Goal: Communication & Community: Answer question/provide support

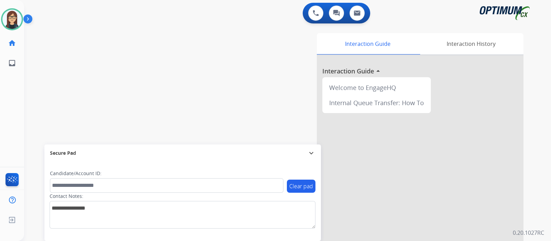
click at [46, 101] on div "swap_horiz Break voice bridge close_fullscreen Connect 3-Way Call merge_type Se…" at bounding box center [279, 168] width 511 height 287
click at [30, 94] on div "swap_horiz Break voice bridge close_fullscreen Connect 3-Way Call merge_type Se…" at bounding box center [279, 168] width 511 height 287
click at [315, 15] on img at bounding box center [316, 13] width 6 height 6
click at [314, 14] on img at bounding box center [316, 13] width 6 height 6
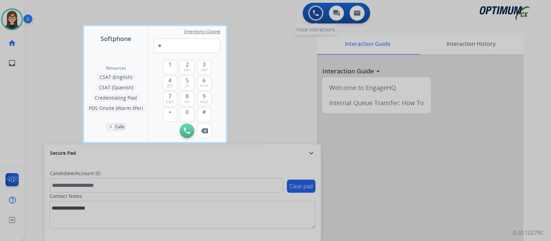
type input "*"
type input "**********"
click at [190, 131] on img at bounding box center [187, 130] width 6 height 6
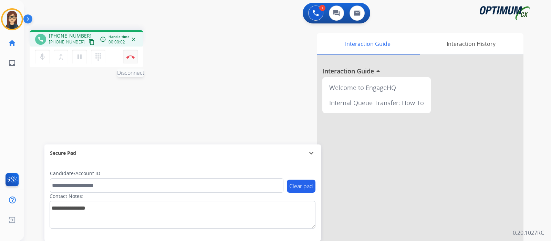
click at [133, 56] on img at bounding box center [130, 56] width 8 height 3
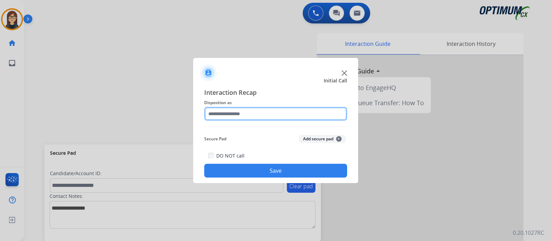
click at [252, 116] on input "text" at bounding box center [275, 114] width 143 height 14
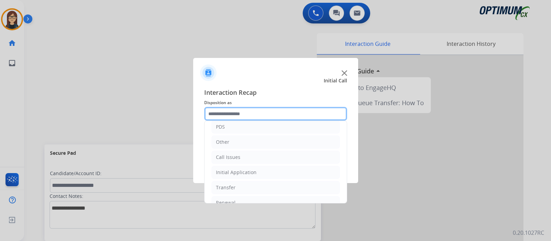
scroll to position [41, 0]
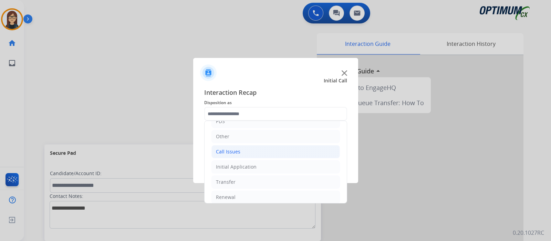
click at [246, 148] on li "Call Issues" at bounding box center [276, 151] width 129 height 13
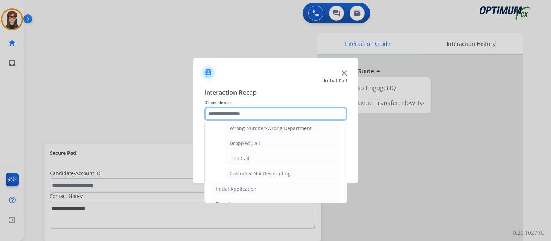
scroll to position [100, 0]
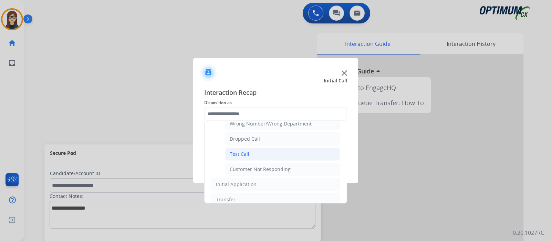
click at [267, 150] on li "Test Call" at bounding box center [282, 153] width 115 height 13
type input "*********"
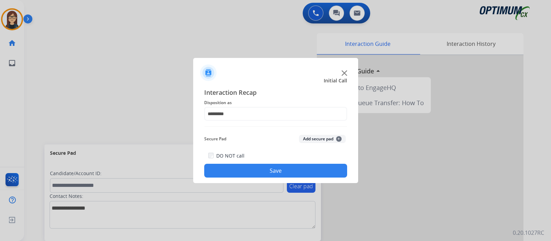
click at [256, 170] on button "Save" at bounding box center [275, 171] width 143 height 14
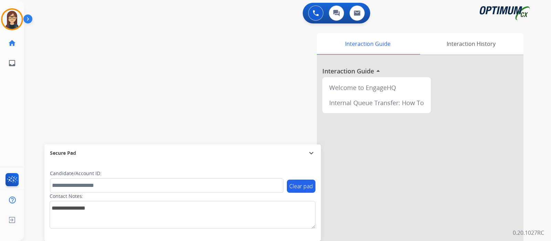
click at [45, 83] on div "swap_horiz Break voice bridge close_fullscreen Connect 3-Way Call merge_type Se…" at bounding box center [279, 168] width 511 height 287
click at [43, 76] on div "swap_horiz Break voice bridge close_fullscreen Connect 3-Way Call merge_type Se…" at bounding box center [279, 168] width 511 height 287
click at [59, 92] on div "swap_horiz Break voice bridge close_fullscreen Connect 3-Way Call merge_type Se…" at bounding box center [279, 168] width 511 height 287
click at [178, 103] on div "swap_horiz Break voice bridge close_fullscreen Connect 3-Way Call merge_type Se…" at bounding box center [279, 168] width 511 height 287
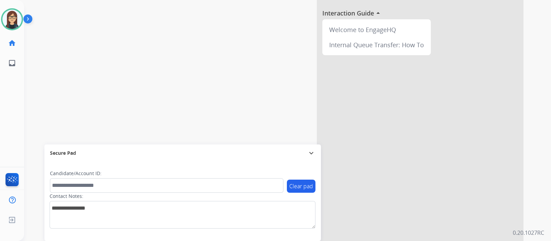
scroll to position [71, 0]
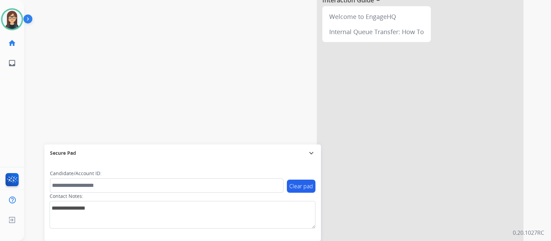
click at [178, 103] on div "swap_horiz Break voice bridge close_fullscreen Connect 3-Way Call merge_type Se…" at bounding box center [279, 97] width 511 height 287
click at [47, 43] on div "swap_horiz Break voice bridge close_fullscreen Connect 3-Way Call merge_type Se…" at bounding box center [279, 97] width 511 height 287
click at [55, 98] on div "swap_horiz Break voice bridge close_fullscreen Connect 3-Way Call merge_type Se…" at bounding box center [279, 97] width 511 height 287
click at [531, 106] on div "Interaction Guide Interaction History Interaction Guide arrow_drop_up Welcome t…" at bounding box center [375, 100] width 320 height 282
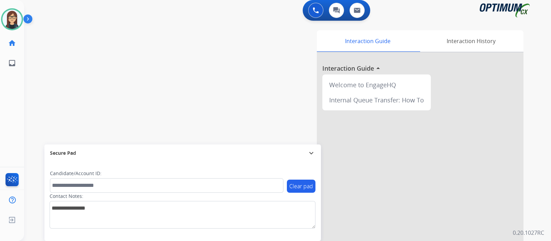
scroll to position [0, 0]
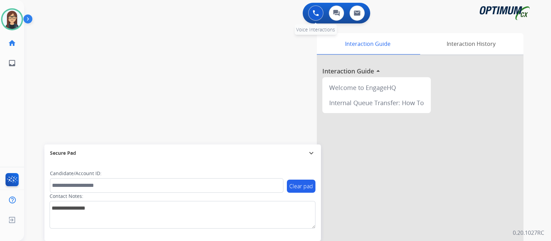
click at [317, 15] on img at bounding box center [316, 13] width 6 height 6
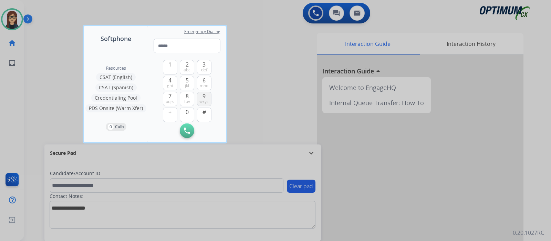
click at [205, 98] on span "9" at bounding box center [204, 96] width 3 height 8
drag, startPoint x: 189, startPoint y: 83, endPoint x: 171, endPoint y: 80, distance: 18.1
click at [171, 80] on div "1 2 abc 3 def 4 ghi 5 jkl 6 mno 7 pqrs 8 tuv 9 wxyz + 0 #" at bounding box center [187, 88] width 49 height 70
click at [171, 80] on span "4" at bounding box center [169, 80] width 3 height 8
click at [204, 132] on img at bounding box center [204, 130] width 7 height 5
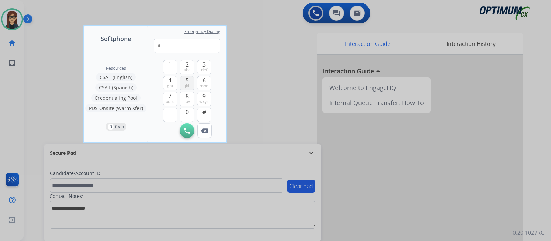
click at [190, 79] on button "5 jkl" at bounding box center [187, 83] width 14 height 14
click at [167, 83] on button "4 ghi" at bounding box center [170, 83] width 14 height 14
click at [188, 83] on span "jkl" at bounding box center [187, 86] width 4 height 6
click at [173, 82] on button "4 ghi" at bounding box center [170, 83] width 14 height 14
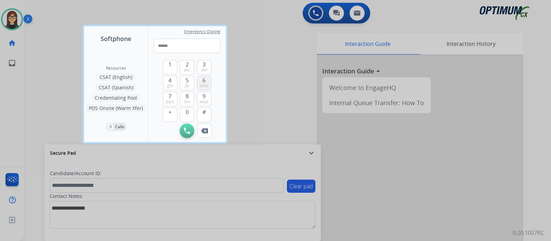
click at [207, 85] on span "mno" at bounding box center [204, 86] width 9 height 6
click at [191, 99] on button "8 tuv" at bounding box center [187, 99] width 14 height 14
click at [204, 84] on span "mno" at bounding box center [204, 86] width 9 height 6
click at [171, 63] on span "1" at bounding box center [169, 64] width 3 height 8
type input "**********"
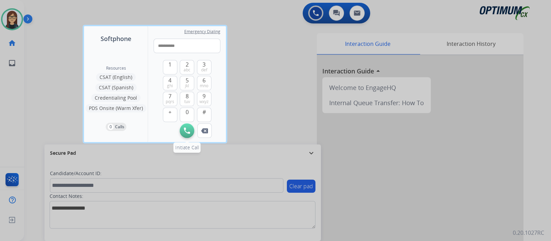
click at [188, 131] on img at bounding box center [187, 130] width 6 height 6
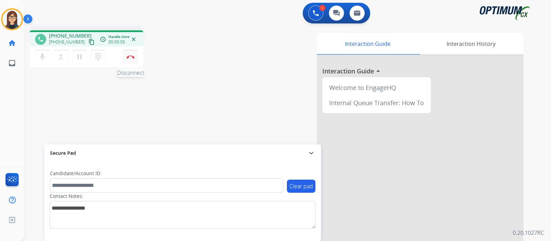
click at [132, 59] on button "Disconnect" at bounding box center [130, 57] width 14 height 14
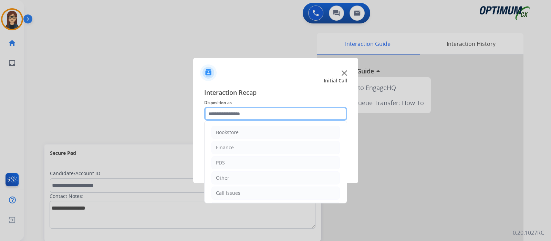
click at [241, 109] on input "text" at bounding box center [275, 114] width 143 height 14
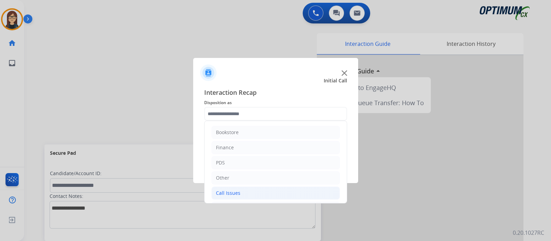
click at [223, 194] on div "Call Issues" at bounding box center [228, 193] width 24 height 7
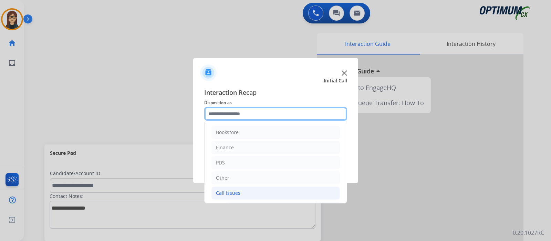
scroll to position [72, 0]
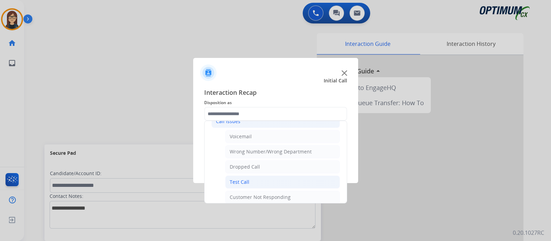
click at [252, 178] on li "Test Call" at bounding box center [282, 181] width 115 height 13
type input "*********"
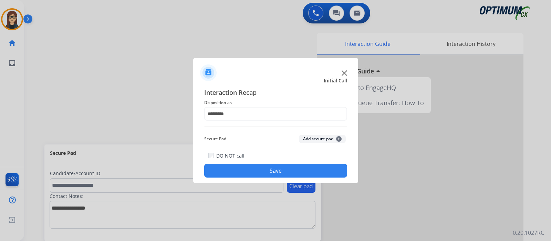
click at [252, 170] on button "Save" at bounding box center [275, 171] width 143 height 14
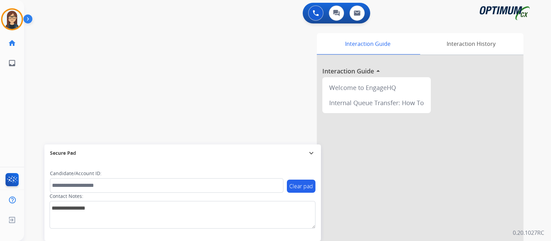
click at [52, 94] on div "swap_horiz Break voice bridge close_fullscreen Connect 3-Way Call merge_type Se…" at bounding box center [279, 168] width 511 height 287
click at [9, 94] on div "[PERSON_NAME] Available Edit Avatar Agent: [PERSON_NAME] Profile: Gen_Bilingual…" at bounding box center [12, 120] width 24 height 241
click at [146, 45] on div "swap_horiz Break voice bridge close_fullscreen Connect 3-Way Call merge_type Se…" at bounding box center [279, 168] width 511 height 287
click at [44, 76] on div "swap_horiz Break voice bridge close_fullscreen Connect 3-Way Call merge_type Se…" at bounding box center [279, 168] width 511 height 287
click at [58, 75] on div "swap_horiz Break voice bridge close_fullscreen Connect 3-Way Call merge_type Se…" at bounding box center [279, 168] width 511 height 287
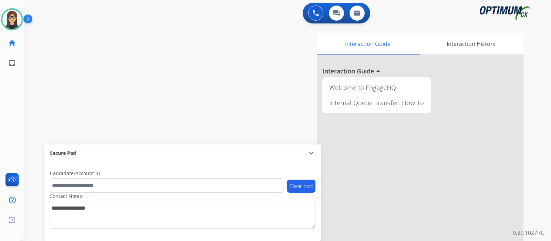
click at [175, 49] on div "swap_horiz Break voice bridge close_fullscreen Connect 3-Way Call merge_type Se…" at bounding box center [279, 168] width 511 height 287
click at [174, 59] on div "swap_horiz Break voice bridge close_fullscreen Connect 3-Way Call merge_type Se…" at bounding box center [279, 168] width 511 height 287
click at [176, 59] on div "swap_horiz Break voice bridge close_fullscreen Connect 3-Way Call merge_type Se…" at bounding box center [279, 168] width 511 height 287
click at [156, 97] on div "swap_horiz Break voice bridge close_fullscreen Connect 3-Way Call merge_type Se…" at bounding box center [279, 168] width 511 height 287
click at [46, 61] on div "swap_horiz Break voice bridge close_fullscreen Connect 3-Way Call merge_type Se…" at bounding box center [279, 168] width 511 height 287
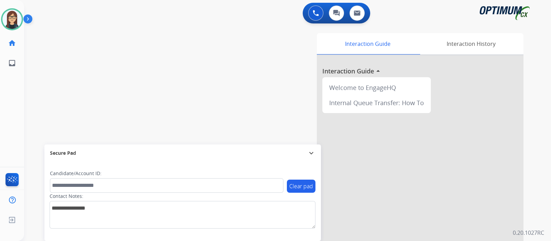
click at [46, 61] on div "swap_horiz Break voice bridge close_fullscreen Connect 3-Way Call merge_type Se…" at bounding box center [279, 168] width 511 height 287
click at [209, 64] on div "swap_horiz Break voice bridge close_fullscreen Connect 3-Way Call merge_type Se…" at bounding box center [279, 168] width 511 height 287
click at [65, 93] on div "swap_horiz Break voice bridge close_fullscreen Connect 3-Way Call merge_type Se…" at bounding box center [279, 168] width 511 height 287
click at [154, 50] on div "swap_horiz Break voice bridge close_fullscreen Connect 3-Way Call merge_type Se…" at bounding box center [279, 168] width 511 height 287
click at [148, 78] on div "swap_horiz Break voice bridge close_fullscreen Connect 3-Way Call merge_type Se…" at bounding box center [279, 168] width 511 height 287
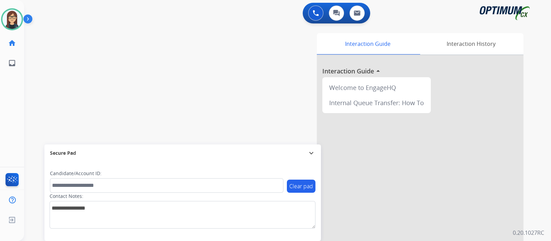
click at [49, 70] on div "swap_horiz Break voice bridge close_fullscreen Connect 3-Way Call merge_type Se…" at bounding box center [279, 168] width 511 height 287
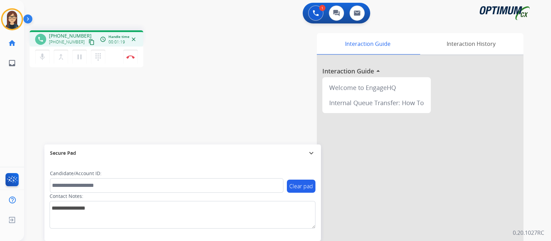
click at [89, 40] on mat-icon "content_copy" at bounding box center [92, 42] width 6 height 6
click at [196, 99] on div "phone [PHONE_NUMBER] [PHONE_NUMBER] content_copy access_time Call metrics Queue…" at bounding box center [279, 168] width 511 height 287
click at [132, 58] on img at bounding box center [130, 56] width 8 height 3
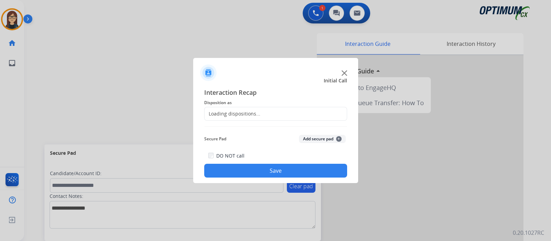
click at [222, 116] on div "Loading dispositions..." at bounding box center [233, 113] width 56 height 7
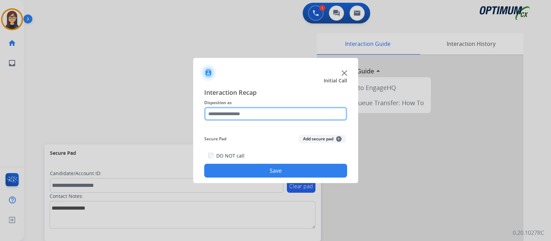
click at [222, 116] on input "text" at bounding box center [275, 114] width 143 height 14
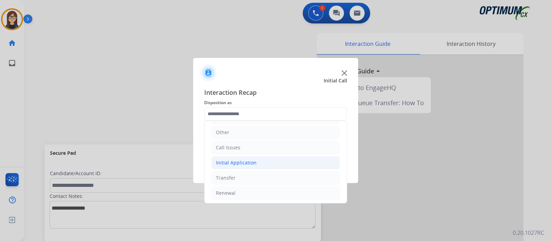
click at [249, 159] on div "Initial Application" at bounding box center [236, 162] width 41 height 7
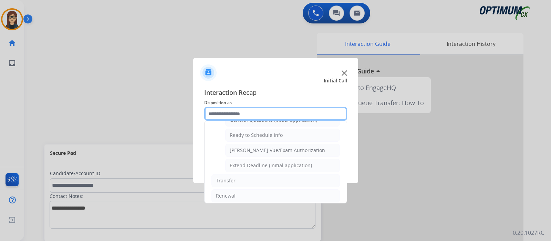
scroll to position [370, 0]
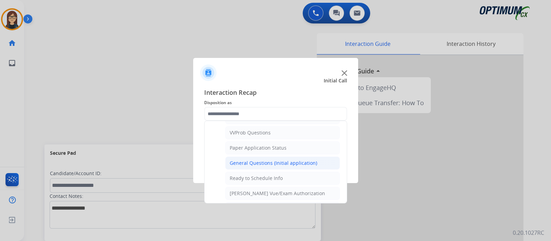
click at [276, 160] on div "General Questions (Initial application)" at bounding box center [274, 163] width 88 height 7
type input "**********"
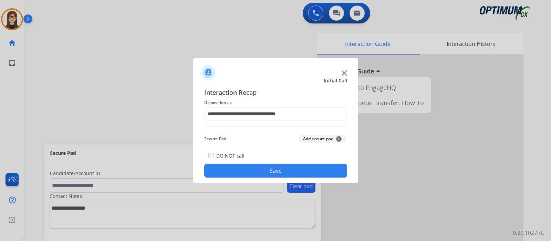
click at [241, 156] on label "DO NOT call" at bounding box center [230, 155] width 28 height 7
click at [242, 170] on button "Save" at bounding box center [275, 171] width 143 height 14
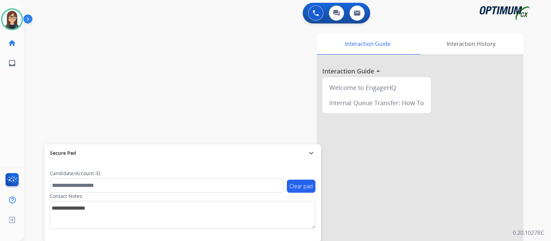
click at [37, 94] on div "swap_horiz Break voice bridge close_fullscreen Connect 3-Way Call merge_type Se…" at bounding box center [279, 168] width 511 height 287
click at [175, 64] on div "swap_horiz Break voice bridge close_fullscreen Connect 3-Way Call merge_type Se…" at bounding box center [279, 168] width 511 height 287
click at [52, 77] on div "swap_horiz Break voice bridge close_fullscreen Connect 3-Way Call merge_type Se…" at bounding box center [279, 168] width 511 height 287
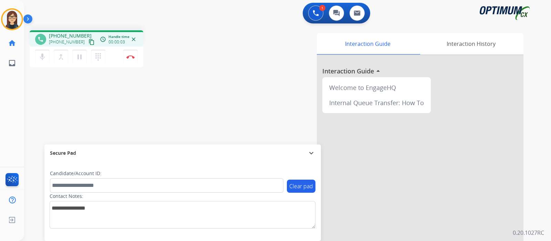
click at [89, 39] on mat-icon "content_copy" at bounding box center [92, 42] width 6 height 6
click at [40, 67] on div "mic Mute merge_type Bridge pause Hold dialpad Dialpad Disconnect" at bounding box center [87, 57] width 114 height 21
click at [41, 62] on button "mic Mute" at bounding box center [42, 57] width 14 height 14
click at [43, 54] on mat-icon "mic_off" at bounding box center [42, 57] width 8 height 8
click at [211, 68] on div "phone [PHONE_NUMBER] [PHONE_NUMBER] content_copy access_time Call metrics Queue…" at bounding box center [121, 49] width 182 height 39
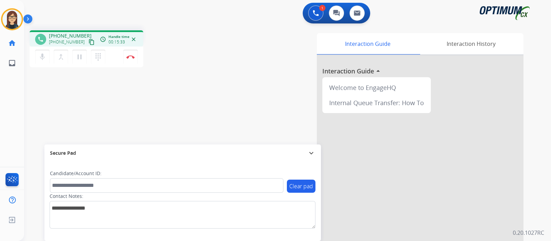
click at [37, 94] on div "phone [PHONE_NUMBER] [PHONE_NUMBER] content_copy access_time Call metrics Queue…" at bounding box center [279, 168] width 511 height 287
click at [52, 98] on div "phone [PHONE_NUMBER] [PHONE_NUMBER] content_copy access_time Call metrics Queue…" at bounding box center [279, 168] width 511 height 287
click at [41, 58] on mat-icon "mic" at bounding box center [42, 57] width 8 height 8
click at [42, 59] on mat-icon "mic_off" at bounding box center [42, 57] width 8 height 8
click at [42, 57] on mat-icon "mic" at bounding box center [42, 57] width 8 height 8
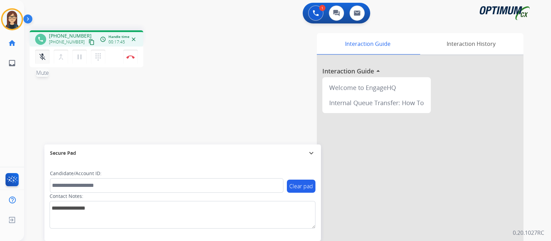
click at [42, 58] on mat-icon "mic_off" at bounding box center [42, 57] width 8 height 8
click at [71, 93] on div "phone [PHONE_NUMBER] [PHONE_NUMBER] content_copy access_time Call metrics Queue…" at bounding box center [279, 168] width 511 height 287
click at [41, 57] on mat-icon "mic" at bounding box center [42, 57] width 8 height 8
click at [44, 61] on button "mic_off Mute" at bounding box center [42, 57] width 14 height 14
click at [48, 108] on div "phone [PHONE_NUMBER] [PHONE_NUMBER] content_copy access_time Call metrics Queue…" at bounding box center [279, 168] width 511 height 287
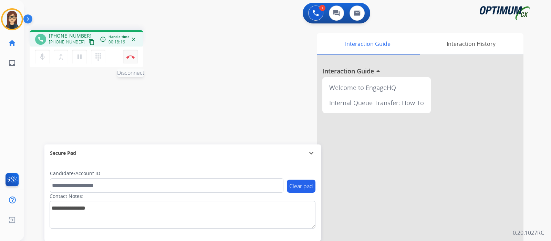
click at [129, 58] on img at bounding box center [130, 56] width 8 height 3
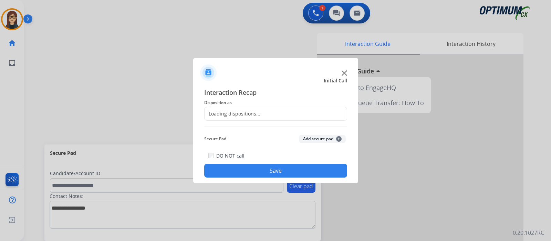
click at [235, 114] on div "Loading dispositions..." at bounding box center [233, 113] width 56 height 7
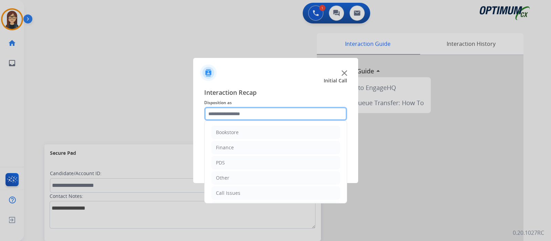
click at [235, 114] on input "text" at bounding box center [275, 114] width 143 height 14
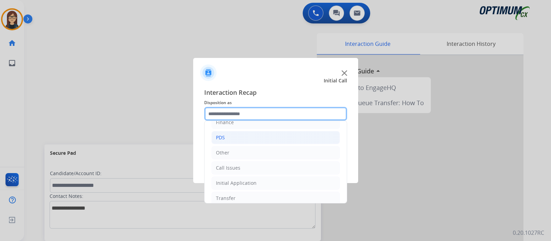
scroll to position [45, 0]
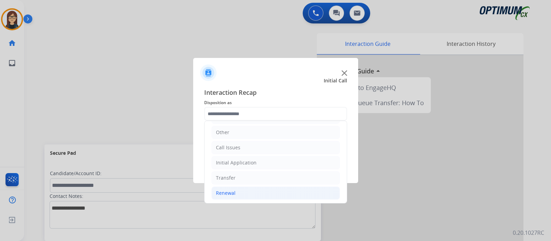
click at [235, 193] on li "Renewal" at bounding box center [276, 192] width 129 height 13
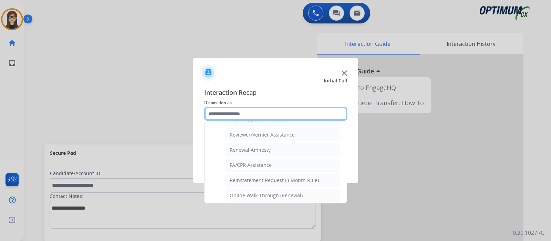
scroll to position [263, 0]
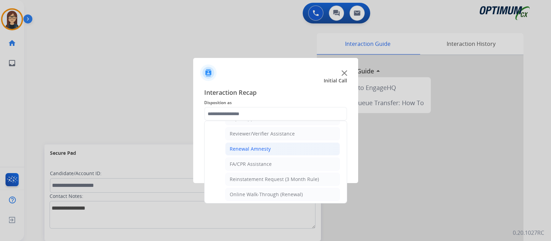
click at [272, 143] on li "Renewal Amnesty" at bounding box center [282, 148] width 115 height 13
type input "**********"
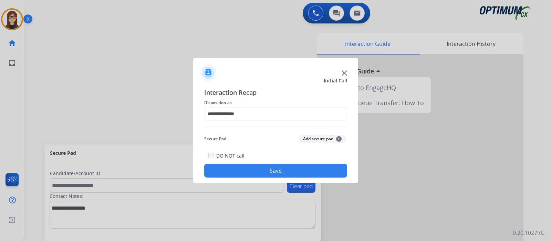
click at [258, 162] on div "DO NOT call Save" at bounding box center [275, 164] width 143 height 26
click at [260, 168] on button "Save" at bounding box center [275, 171] width 143 height 14
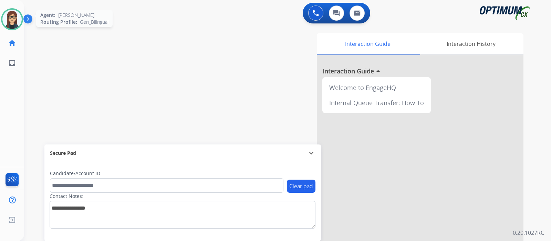
click at [15, 18] on img at bounding box center [11, 19] width 19 height 19
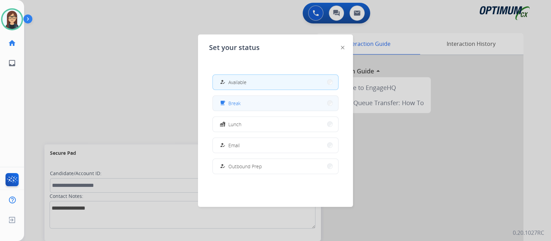
click at [233, 103] on span "Break" at bounding box center [234, 103] width 12 height 7
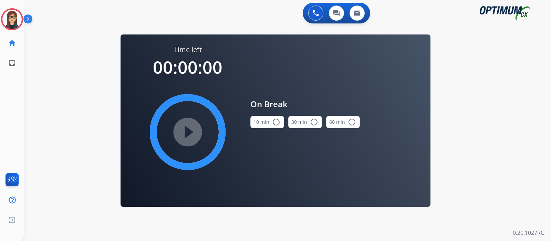
click at [275, 122] on mat-icon "radio_button_unchecked" at bounding box center [276, 122] width 8 height 8
click at [192, 128] on mat-icon "play_circle_filled" at bounding box center [188, 132] width 8 height 8
click at [202, 239] on div "0 Voice Interactions 0 Chat Interactions 0 Email Interactions swap_horiz Break …" at bounding box center [287, 120] width 527 height 241
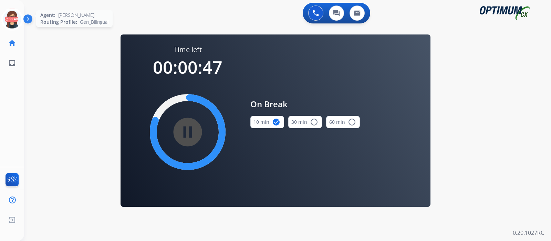
click at [12, 20] on icon at bounding box center [12, 19] width 22 height 22
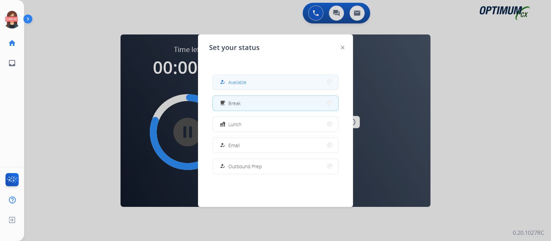
click at [246, 83] on span "Available" at bounding box center [237, 82] width 18 height 7
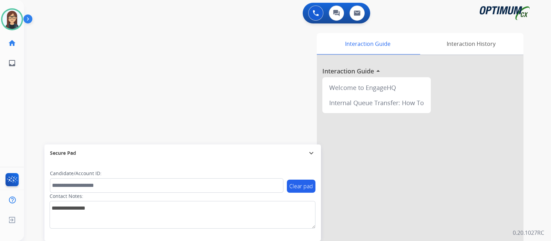
click at [46, 83] on div "swap_horiz Break voice bridge close_fullscreen Connect 3-Way Call merge_type Se…" at bounding box center [279, 168] width 511 height 287
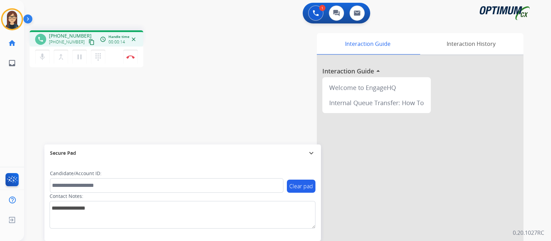
click at [155, 65] on div "phone [PHONE_NUMBER] [PHONE_NUMBER] content_copy access_time Call metrics Queue…" at bounding box center [121, 49] width 182 height 39
click at [80, 46] on div "[PHONE_NUMBER] content_copy" at bounding box center [72, 42] width 47 height 8
click at [83, 38] on div "[PHONE_NUMBER] content_copy" at bounding box center [72, 42] width 47 height 8
click at [48, 91] on div "phone [PHONE_NUMBER] [PHONE_NUMBER] content_copy access_time Call metrics Queue…" at bounding box center [279, 168] width 511 height 287
click at [89, 41] on mat-icon "content_copy" at bounding box center [92, 42] width 6 height 6
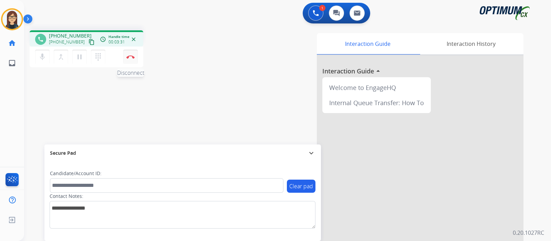
click at [132, 56] on img at bounding box center [130, 56] width 8 height 3
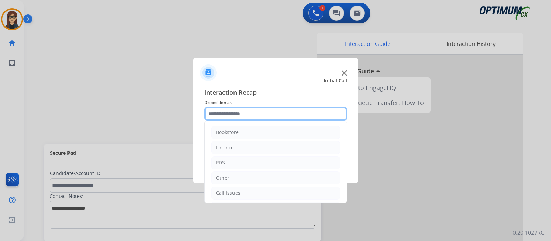
click at [253, 113] on input "text" at bounding box center [275, 114] width 143 height 14
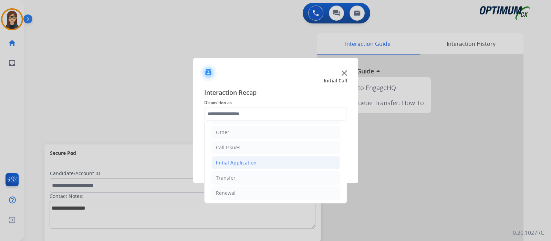
click at [233, 163] on div "Initial Application" at bounding box center [236, 162] width 41 height 7
click at [241, 192] on div "Appeals" at bounding box center [239, 193] width 19 height 7
type input "*******"
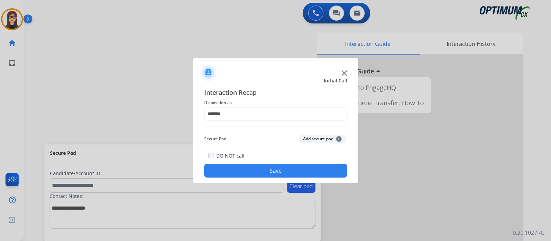
click at [240, 172] on button "Save" at bounding box center [275, 171] width 143 height 14
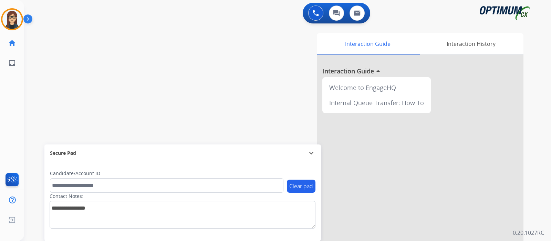
click at [44, 101] on div "swap_horiz Break voice bridge close_fullscreen Connect 3-Way Call merge_type Se…" at bounding box center [279, 168] width 511 height 287
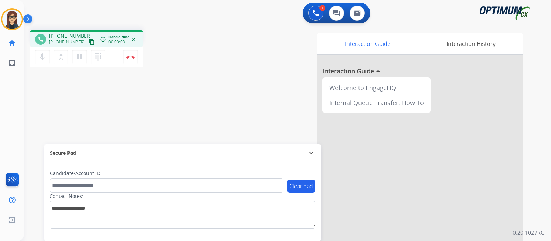
click at [89, 41] on mat-icon "content_copy" at bounding box center [92, 42] width 6 height 6
click at [38, 61] on button "mic Mute" at bounding box center [42, 57] width 14 height 14
click at [48, 102] on div "phone [PHONE_NUMBER] [PHONE_NUMBER] content_copy access_time Call metrics Queue…" at bounding box center [279, 168] width 511 height 287
click at [44, 57] on mat-icon "mic_off" at bounding box center [42, 57] width 8 height 8
click at [44, 54] on mat-icon "mic" at bounding box center [42, 57] width 8 height 8
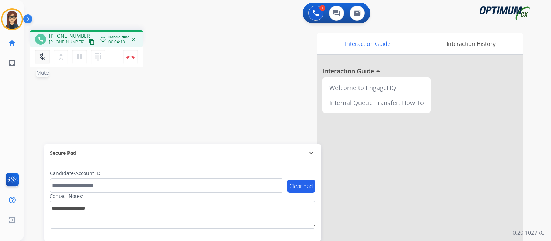
click at [42, 55] on mat-icon "mic_off" at bounding box center [42, 57] width 8 height 8
click at [164, 99] on div "phone [PHONE_NUMBER] [PHONE_NUMBER] content_copy access_time Call metrics Queue…" at bounding box center [279, 168] width 511 height 287
click at [129, 57] on img at bounding box center [130, 56] width 8 height 3
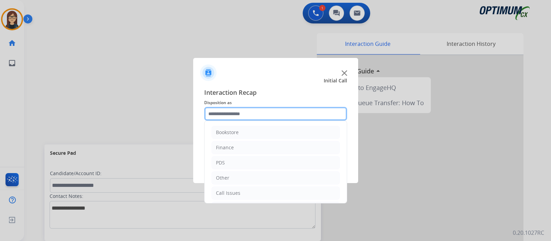
click at [224, 113] on input "text" at bounding box center [275, 114] width 143 height 14
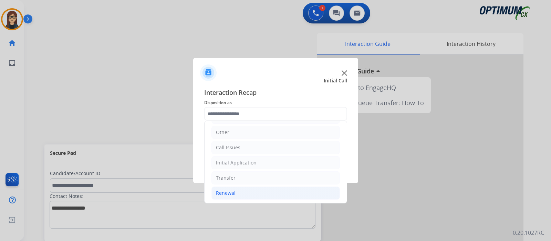
click at [229, 192] on div "Renewal" at bounding box center [226, 193] width 20 height 7
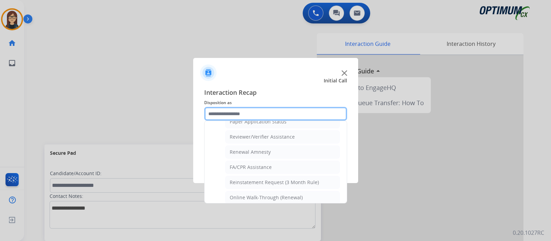
scroll to position [261, 0]
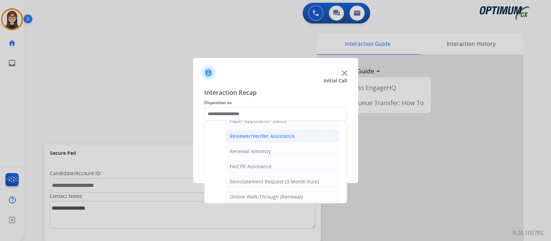
click at [279, 133] on div "Reviewer/Verifier Assistance" at bounding box center [262, 136] width 65 height 7
type input "**********"
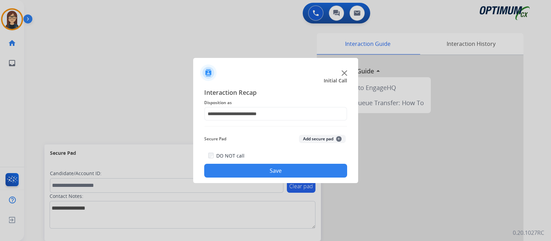
click at [258, 171] on button "Save" at bounding box center [275, 171] width 143 height 14
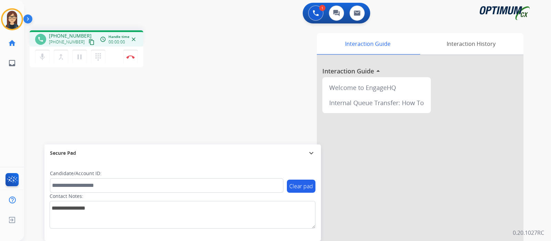
click at [89, 41] on mat-icon "content_copy" at bounding box center [92, 42] width 6 height 6
click at [233, 91] on div "Interaction Guide Interaction History Interaction Guide arrow_drop_up Welcome t…" at bounding box center [369, 172] width 309 height 279
click at [130, 55] on button "Disconnect" at bounding box center [130, 57] width 14 height 14
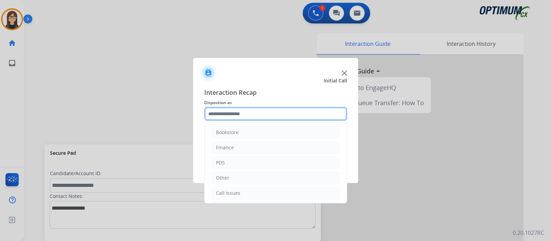
click at [257, 113] on input "text" at bounding box center [275, 114] width 143 height 14
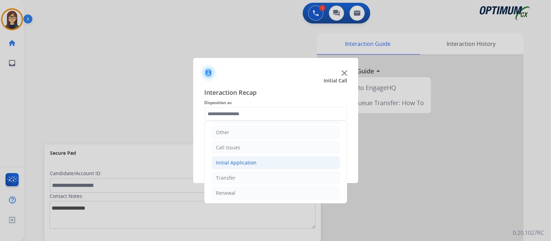
click at [234, 159] on div "Initial Application" at bounding box center [236, 162] width 41 height 7
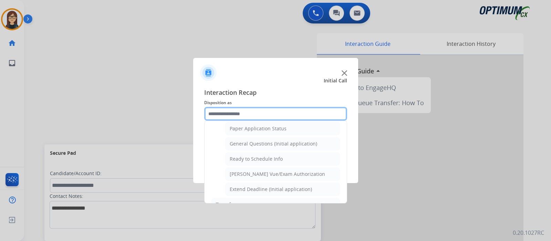
scroll to position [390, 0]
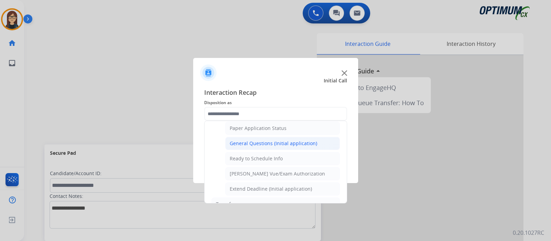
click at [259, 140] on div "General Questions (Initial application)" at bounding box center [274, 143] width 88 height 7
type input "**********"
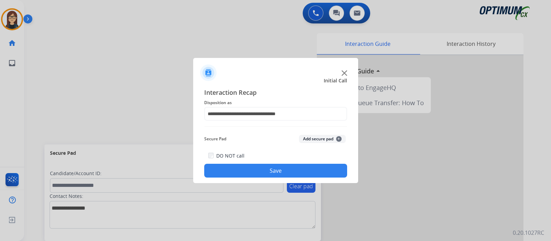
click at [258, 167] on button "Save" at bounding box center [275, 171] width 143 height 14
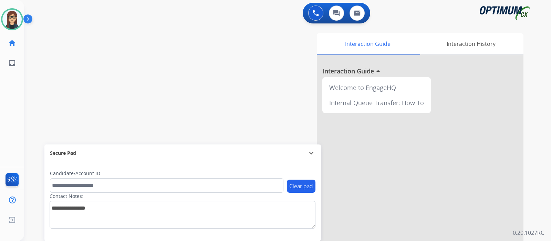
click at [145, 95] on div "swap_horiz Break voice bridge close_fullscreen Connect 3-Way Call merge_type Se…" at bounding box center [279, 168] width 511 height 287
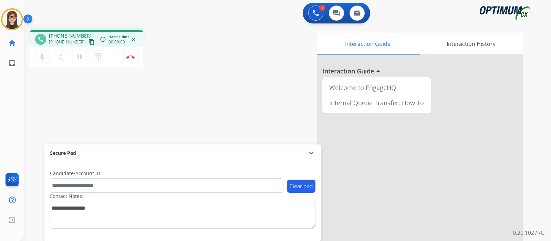
click at [151, 113] on div "phone [PHONE_NUMBER] [PHONE_NUMBER] content_copy access_time Call metrics Queue…" at bounding box center [279, 168] width 511 height 287
click at [89, 40] on mat-icon "content_copy" at bounding box center [92, 42] width 6 height 6
click at [134, 57] on img at bounding box center [130, 56] width 8 height 3
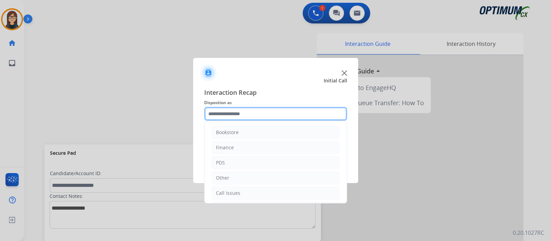
click at [226, 118] on input "text" at bounding box center [275, 114] width 143 height 14
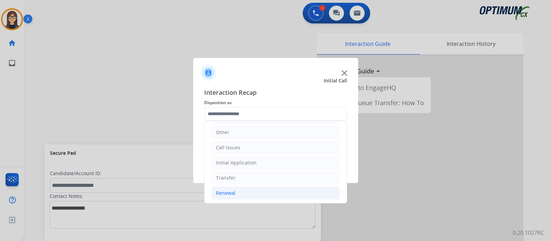
click at [231, 193] on div "Renewal" at bounding box center [226, 193] width 20 height 7
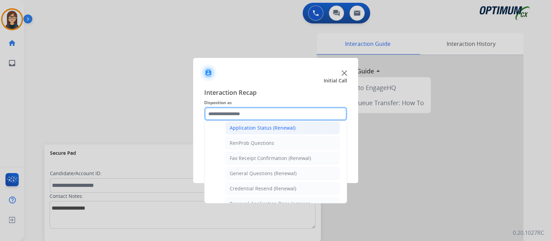
scroll to position [175, 0]
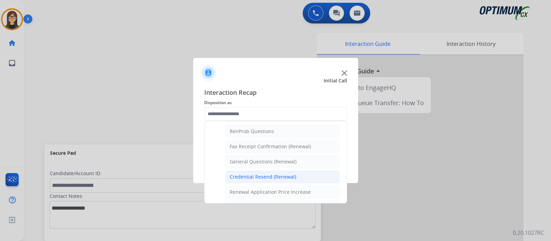
click at [259, 173] on div "Credential Resend (Renewal)" at bounding box center [263, 176] width 67 height 7
type input "**********"
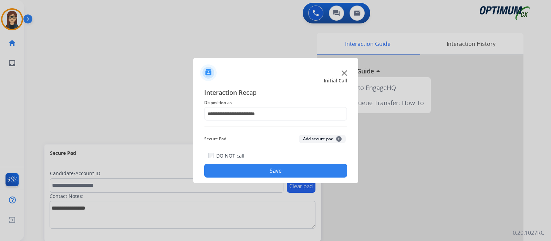
click at [246, 170] on button "Save" at bounding box center [275, 171] width 143 height 14
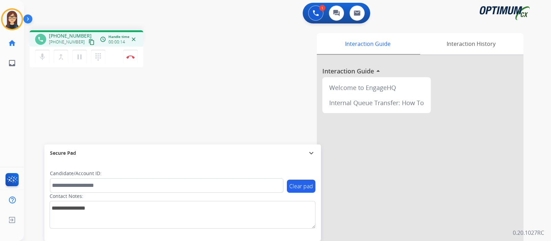
click at [89, 42] on mat-icon "content_copy" at bounding box center [92, 42] width 6 height 6
click at [40, 58] on mat-icon "mic" at bounding box center [42, 57] width 8 height 8
click at [238, 28] on div "phone [PHONE_NUMBER] [PHONE_NUMBER] content_copy access_time Call metrics Queue…" at bounding box center [279, 168] width 511 height 287
click at [41, 59] on mat-icon "mic_off" at bounding box center [42, 57] width 8 height 8
click at [41, 56] on mat-icon "mic" at bounding box center [42, 57] width 8 height 8
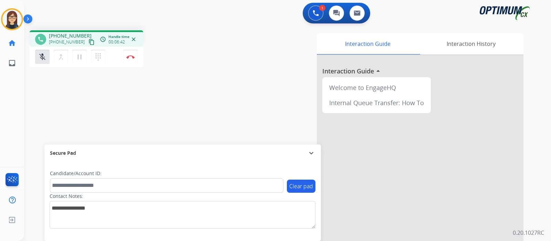
click at [216, 51] on div "Interaction Guide Interaction History Interaction Guide arrow_drop_up Welcome t…" at bounding box center [369, 172] width 309 height 279
click at [40, 55] on mat-icon "mic_off" at bounding box center [42, 57] width 8 height 8
click at [207, 53] on div "phone [PHONE_NUMBER] [PHONE_NUMBER] content_copy access_time Call metrics Queue…" at bounding box center [121, 49] width 182 height 39
click at [186, 110] on div "phone [PHONE_NUMBER] [PHONE_NUMBER] content_copy access_time Call metrics Queue…" at bounding box center [279, 168] width 511 height 287
click at [129, 58] on img at bounding box center [130, 56] width 8 height 3
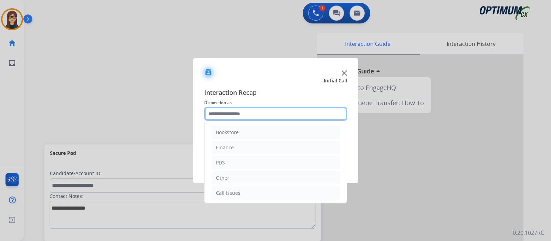
click at [234, 113] on input "text" at bounding box center [275, 114] width 143 height 14
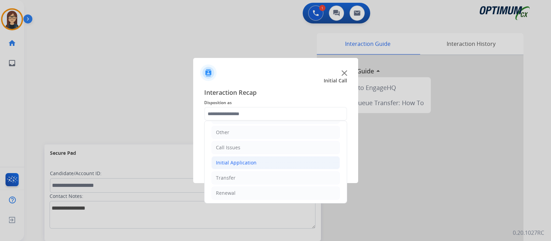
click at [239, 159] on div "Initial Application" at bounding box center [236, 162] width 41 height 7
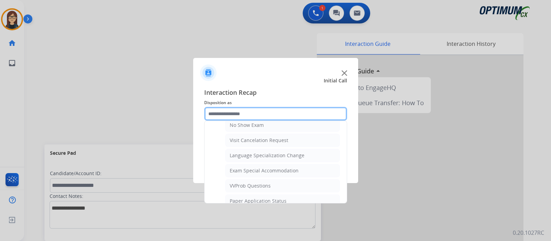
scroll to position [304, 0]
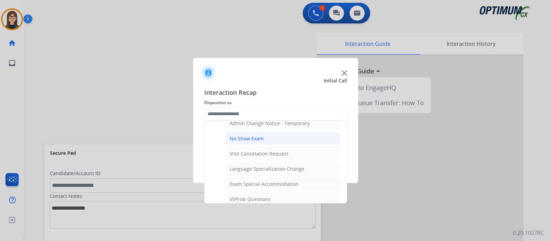
click at [269, 134] on li "No Show Exam" at bounding box center [282, 138] width 115 height 13
type input "**********"
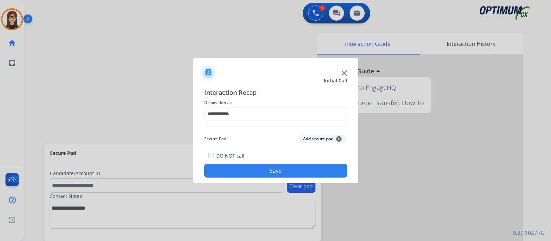
click at [243, 167] on button "Save" at bounding box center [275, 171] width 143 height 14
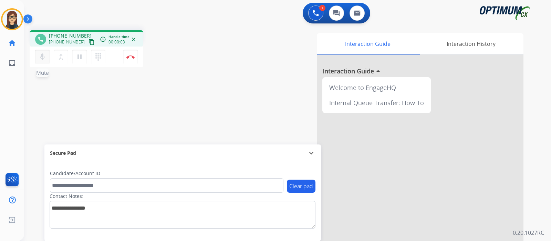
click at [43, 60] on mat-icon "mic" at bounding box center [42, 57] width 8 height 8
click at [89, 40] on mat-icon "content_copy" at bounding box center [92, 42] width 6 height 6
click at [42, 57] on mat-icon "mic_off" at bounding box center [42, 57] width 8 height 8
click at [43, 54] on mat-icon "mic" at bounding box center [42, 57] width 8 height 8
click at [203, 60] on div "phone [PHONE_NUMBER] [PHONE_NUMBER] content_copy access_time Call metrics Queue…" at bounding box center [121, 49] width 182 height 39
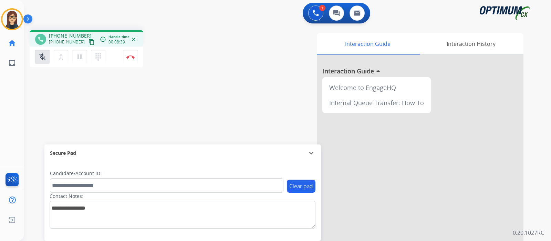
click at [210, 123] on div "phone [PHONE_NUMBER] [PHONE_NUMBER] content_copy access_time Call metrics Queue…" at bounding box center [279, 168] width 511 height 287
click at [43, 51] on button "mic_off Mute" at bounding box center [42, 57] width 14 height 14
click at [226, 53] on div "Interaction Guide Interaction History Interaction Guide arrow_drop_up Welcome t…" at bounding box center [369, 172] width 309 height 279
click at [130, 58] on img at bounding box center [130, 56] width 8 height 3
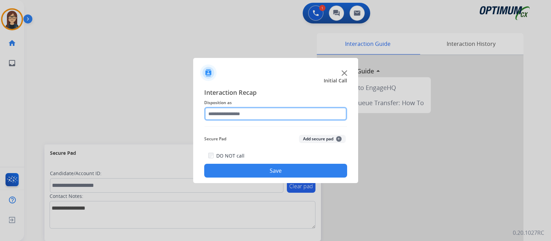
click at [246, 113] on input "text" at bounding box center [275, 114] width 143 height 14
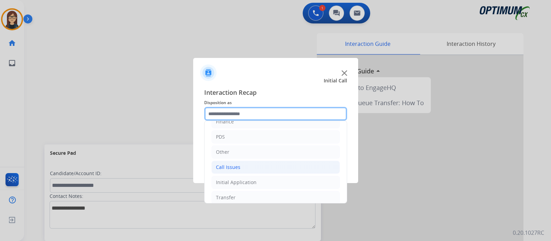
scroll to position [45, 0]
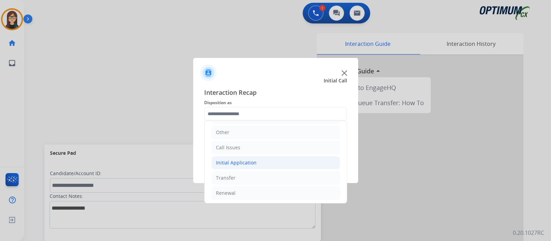
click at [242, 159] on div "Initial Application" at bounding box center [236, 162] width 41 height 7
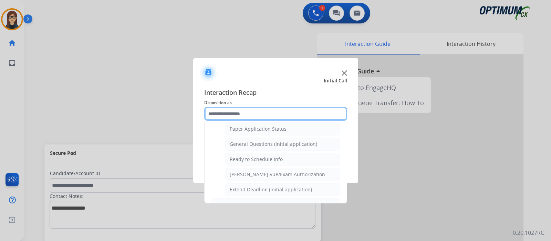
scroll to position [390, 0]
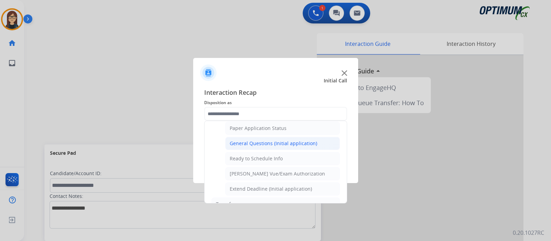
click at [288, 144] on li "General Questions (Initial application)" at bounding box center [282, 143] width 115 height 13
type input "**********"
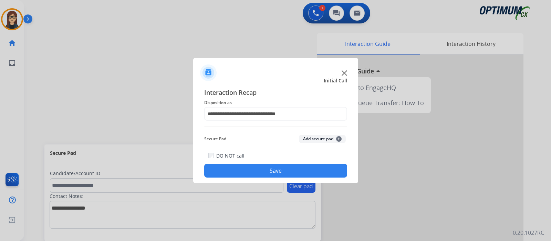
click at [270, 170] on button "Save" at bounding box center [275, 171] width 143 height 14
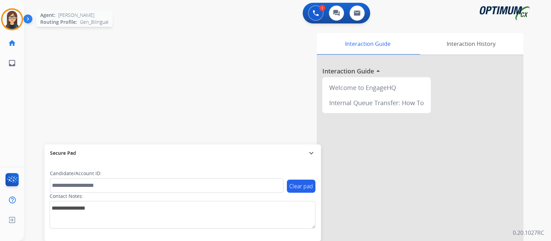
click at [12, 17] on img at bounding box center [11, 19] width 19 height 19
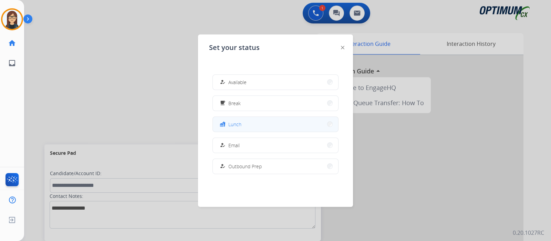
click at [242, 122] on button "fastfood Lunch" at bounding box center [275, 124] width 125 height 15
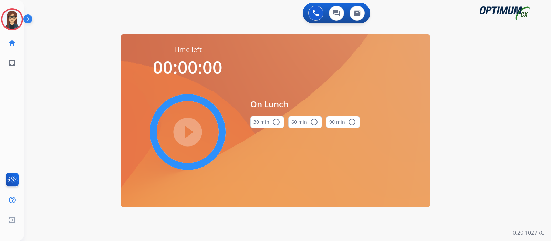
click at [276, 122] on mat-icon "radio_button_unchecked" at bounding box center [276, 122] width 8 height 8
click at [192, 130] on mat-icon "play_circle_filled" at bounding box center [188, 132] width 8 height 8
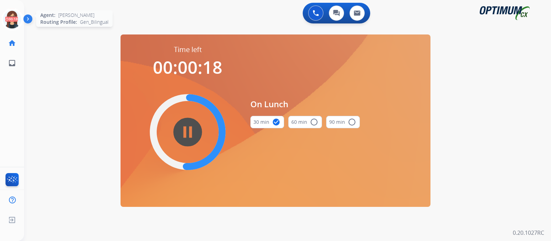
click at [9, 23] on icon at bounding box center [12, 19] width 22 height 22
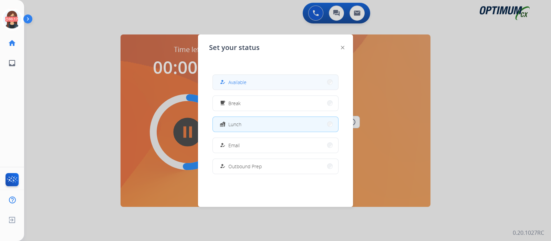
click at [246, 81] on span "Available" at bounding box center [237, 82] width 18 height 7
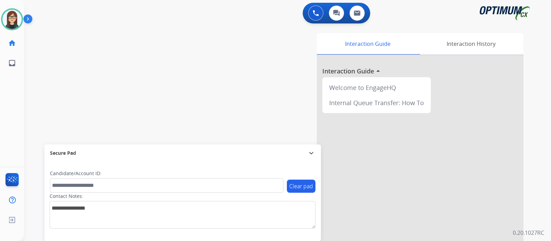
click at [147, 103] on div "swap_horiz Break voice bridge close_fullscreen Connect 3-Way Call merge_type Se…" at bounding box center [279, 168] width 511 height 287
click at [173, 63] on div "swap_horiz Break voice bridge close_fullscreen Connect 3-Way Call merge_type Se…" at bounding box center [279, 168] width 511 height 287
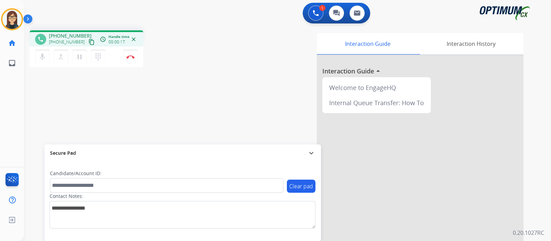
click at [89, 40] on mat-icon "content_copy" at bounding box center [92, 42] width 6 height 6
click at [208, 16] on div "1 Voice Interactions 0 Chat Interactions 0 Email Interactions" at bounding box center [283, 14] width 502 height 22
click at [37, 58] on button "mic Mute" at bounding box center [42, 57] width 14 height 14
click at [45, 57] on mat-icon "mic_off" at bounding box center [42, 57] width 8 height 8
click at [40, 57] on mat-icon "mic" at bounding box center [42, 57] width 8 height 8
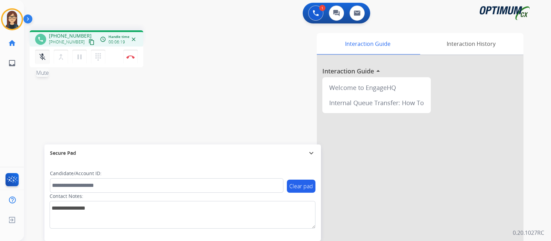
click at [40, 55] on mat-icon "mic_off" at bounding box center [42, 57] width 8 height 8
click at [133, 59] on button "Disconnect" at bounding box center [130, 57] width 14 height 14
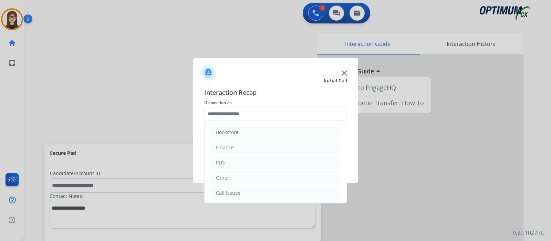
click at [237, 110] on input "text" at bounding box center [275, 114] width 143 height 14
click at [237, 193] on li "Renewal" at bounding box center [276, 192] width 129 height 13
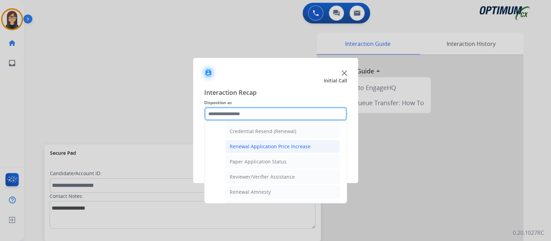
scroll to position [177, 0]
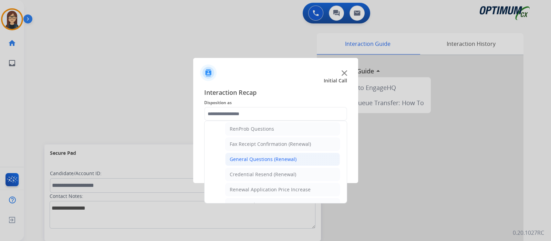
click at [264, 156] on div "General Questions (Renewal)" at bounding box center [263, 159] width 67 height 7
type input "**********"
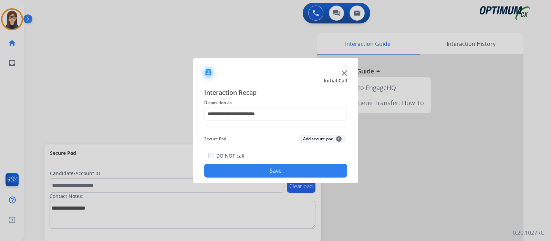
click at [271, 167] on button "Save" at bounding box center [275, 171] width 143 height 14
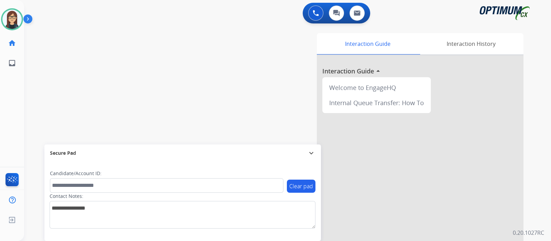
click at [158, 119] on div "swap_horiz Break voice bridge close_fullscreen Connect 3-Way Call merge_type Se…" at bounding box center [279, 168] width 511 height 287
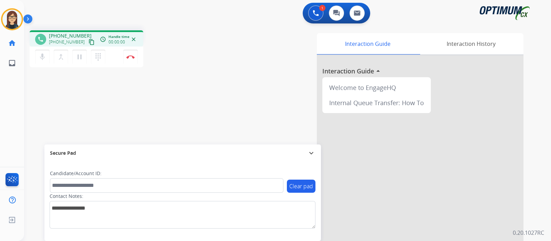
click at [89, 40] on mat-icon "content_copy" at bounding box center [92, 42] width 6 height 6
click at [186, 119] on div "phone [PHONE_NUMBER] [PHONE_NUMBER] content_copy access_time Call metrics Queue…" at bounding box center [279, 168] width 511 height 287
click at [131, 59] on button "Disconnect" at bounding box center [130, 57] width 14 height 14
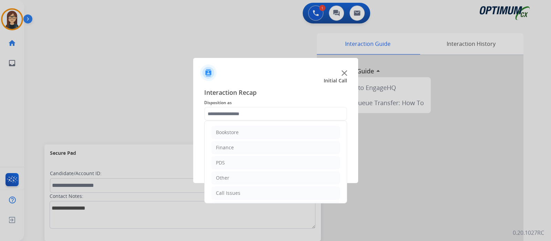
click at [272, 116] on input "text" at bounding box center [275, 114] width 143 height 14
click at [227, 193] on div "Renewal" at bounding box center [226, 193] width 20 height 7
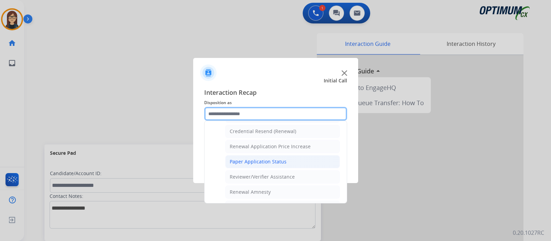
scroll to position [177, 0]
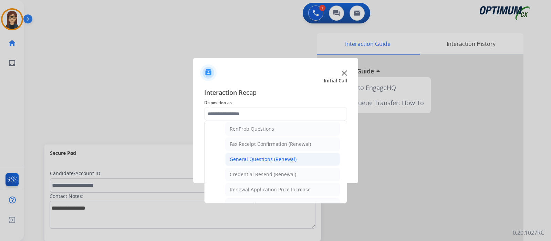
click at [254, 159] on div "General Questions (Renewal)" at bounding box center [263, 159] width 67 height 7
type input "**********"
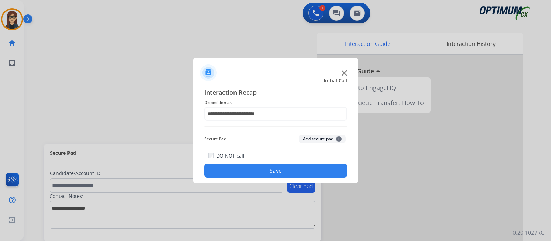
click at [254, 167] on button "Save" at bounding box center [275, 171] width 143 height 14
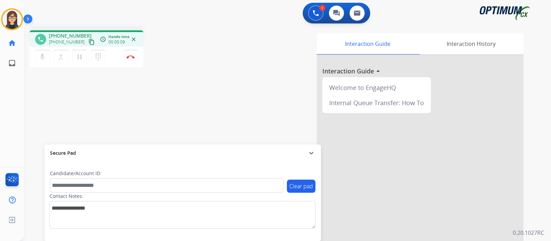
click at [89, 39] on mat-icon "content_copy" at bounding box center [92, 42] width 6 height 6
click at [160, 5] on div "1 Voice Interactions 0 Chat Interactions 0 Email Interactions" at bounding box center [283, 14] width 502 height 22
click at [42, 60] on mat-icon "mic" at bounding box center [42, 57] width 8 height 8
click at [200, 93] on div "phone [PHONE_NUMBER] [PHONE_NUMBER] content_copy access_time Call metrics Queue…" at bounding box center [279, 168] width 511 height 287
click at [190, 63] on div "phone [PHONE_NUMBER] [PHONE_NUMBER] content_copy access_time Call metrics Queue…" at bounding box center [121, 49] width 182 height 39
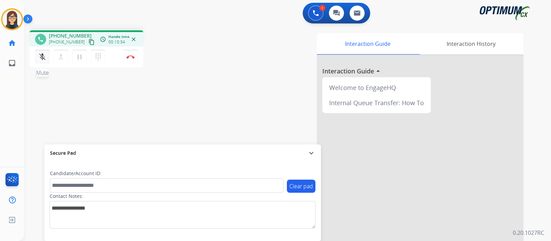
click at [42, 59] on mat-icon "mic_off" at bounding box center [42, 57] width 8 height 8
click at [203, 48] on div "phone [PHONE_NUMBER] [PHONE_NUMBER] content_copy access_time Call metrics Queue…" at bounding box center [121, 49] width 182 height 39
click at [188, 136] on div "phone [PHONE_NUMBER] [PHONE_NUMBER] content_copy access_time Call metrics Queue…" at bounding box center [279, 168] width 511 height 287
click at [130, 54] on button "Disconnect" at bounding box center [130, 57] width 14 height 14
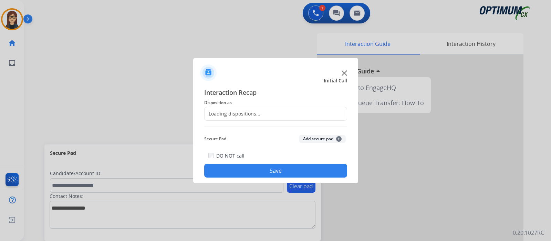
click at [244, 112] on div "Loading dispositions..." at bounding box center [233, 113] width 56 height 7
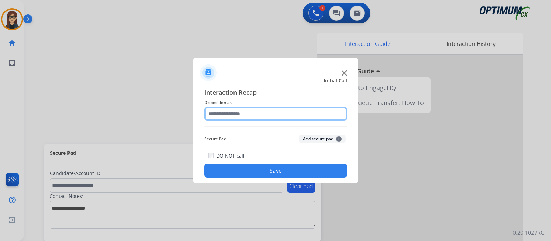
click at [244, 112] on input "text" at bounding box center [275, 114] width 143 height 14
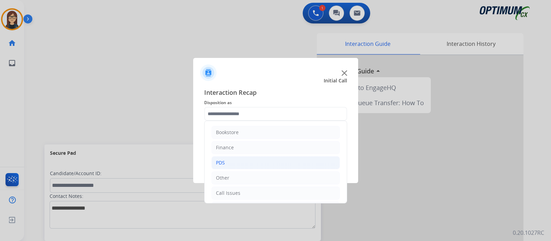
click at [231, 167] on li "PDS" at bounding box center [276, 162] width 129 height 13
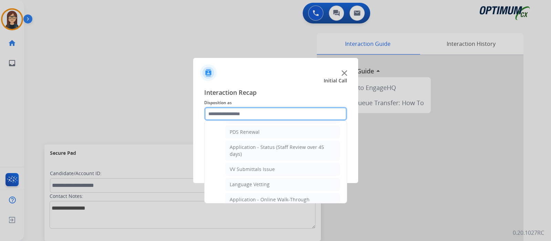
scroll to position [86, 0]
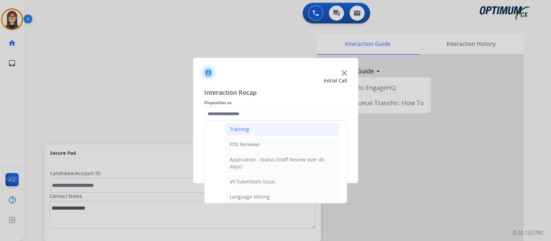
click at [252, 125] on li "Training" at bounding box center [282, 129] width 115 height 13
type input "********"
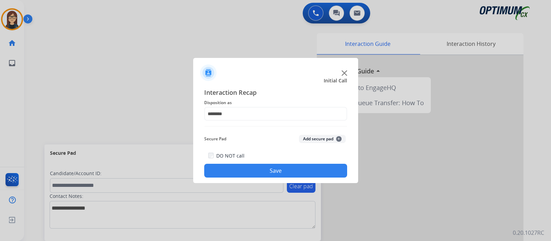
click at [243, 167] on button "Save" at bounding box center [275, 171] width 143 height 14
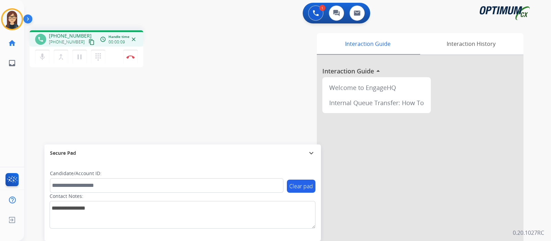
click at [89, 43] on mat-icon "content_copy" at bounding box center [92, 42] width 6 height 6
click at [207, 115] on div "phone [PHONE_NUMBER] [PHONE_NUMBER] content_copy access_time Call metrics Queue…" at bounding box center [279, 168] width 511 height 287
click at [200, 75] on div "phone [PHONE_NUMBER] [PHONE_NUMBER] content_copy access_time Call metrics Queue…" at bounding box center [279, 168] width 511 height 287
click at [236, 70] on div "Interaction Guide Interaction History Interaction Guide arrow_drop_up Welcome t…" at bounding box center [369, 172] width 309 height 279
click at [210, 81] on div "phone [PHONE_NUMBER] [PHONE_NUMBER] content_copy access_time Call metrics Queue…" at bounding box center [279, 168] width 511 height 287
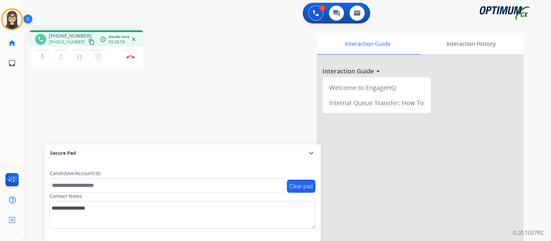
click at [212, 95] on div "phone [PHONE_NUMBER] [PHONE_NUMBER] content_copy access_time Call metrics Queue…" at bounding box center [279, 168] width 511 height 287
click at [248, 31] on div "Interaction Guide Interaction History Interaction Guide arrow_drop_up Welcome t…" at bounding box center [375, 171] width 320 height 282
click at [233, 75] on div "Interaction Guide Interaction History Interaction Guide arrow_drop_up Welcome t…" at bounding box center [369, 172] width 309 height 279
click at [192, 113] on div "phone [PHONE_NUMBER] [PHONE_NUMBER] content_copy access_time Call metrics Queue…" at bounding box center [279, 168] width 511 height 287
click at [198, 92] on div "phone [PHONE_NUMBER] [PHONE_NUMBER] content_copy access_time Call metrics Queue…" at bounding box center [279, 168] width 511 height 287
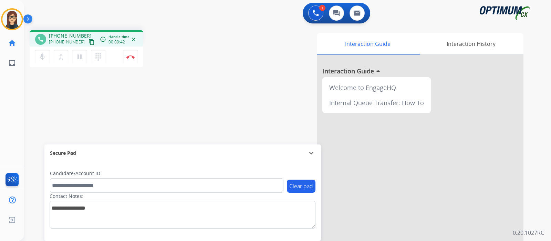
click at [185, 91] on div "phone [PHONE_NUMBER] [PHONE_NUMBER] content_copy access_time Call metrics Queue…" at bounding box center [279, 168] width 511 height 287
click at [131, 58] on img at bounding box center [130, 56] width 8 height 3
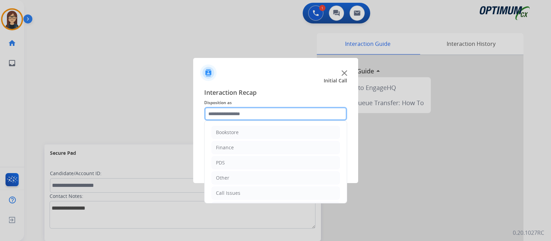
click at [252, 114] on input "text" at bounding box center [275, 114] width 143 height 14
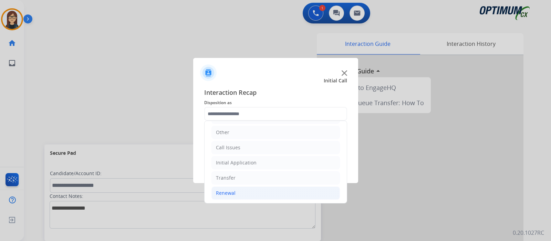
click at [233, 190] on div "Renewal" at bounding box center [226, 193] width 20 height 7
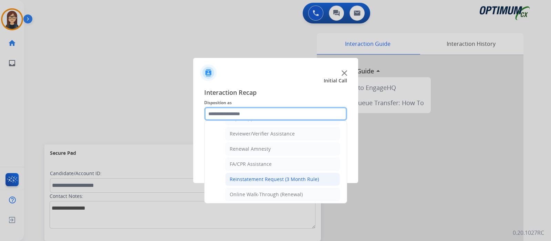
scroll to position [177, 0]
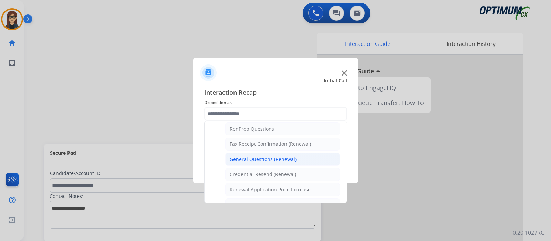
click at [259, 160] on div "General Questions (Renewal)" at bounding box center [263, 159] width 67 height 7
type input "**********"
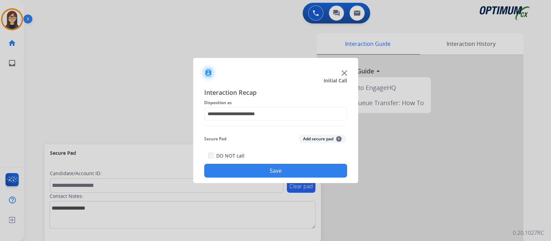
click at [260, 170] on button "Save" at bounding box center [275, 171] width 143 height 14
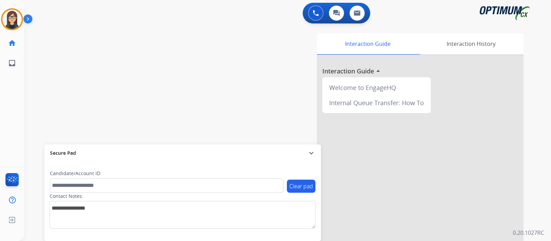
click at [204, 70] on div "swap_horiz Break voice bridge close_fullscreen Connect 3-Way Call merge_type Se…" at bounding box center [279, 168] width 511 height 287
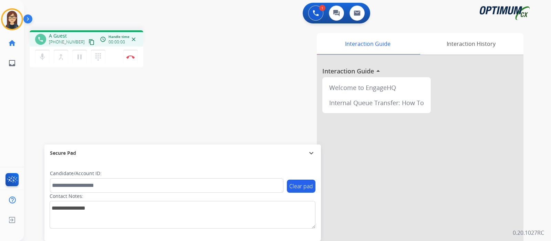
click at [89, 41] on mat-icon "content_copy" at bounding box center [92, 42] width 6 height 6
click at [210, 69] on div "phone [PHONE_NUMBER] [PHONE_NUMBER] content_copy access_time Call metrics Queue…" at bounding box center [279, 168] width 511 height 287
click at [206, 93] on div "phone [PHONE_NUMBER] [PHONE_NUMBER] content_copy access_time Call metrics Queue…" at bounding box center [279, 168] width 511 height 287
click at [130, 58] on img at bounding box center [130, 56] width 8 height 3
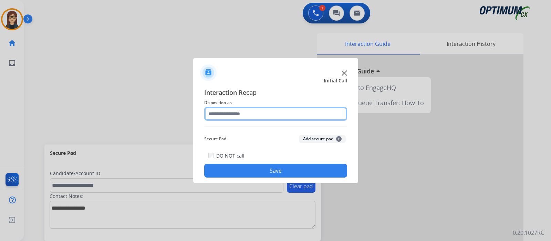
click at [223, 111] on input "text" at bounding box center [275, 114] width 143 height 14
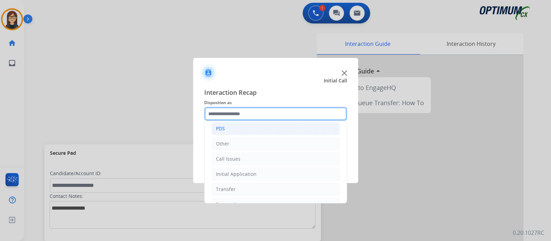
scroll to position [45, 0]
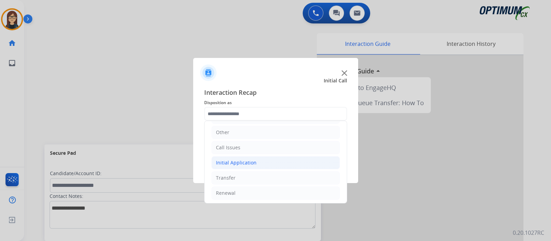
click at [238, 164] on div "Initial Application" at bounding box center [236, 162] width 41 height 7
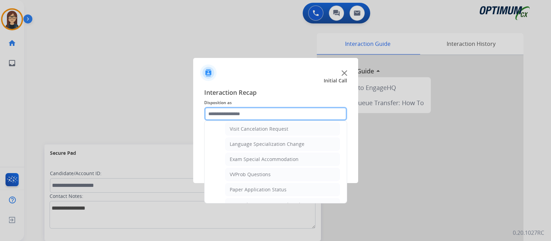
scroll to position [347, 0]
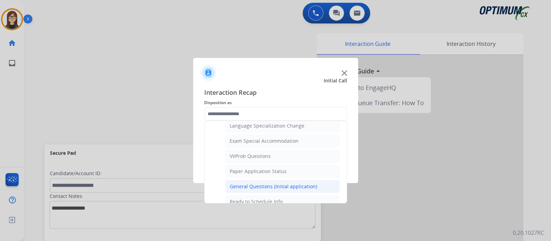
click at [265, 183] on div "General Questions (Initial application)" at bounding box center [274, 186] width 88 height 7
type input "**********"
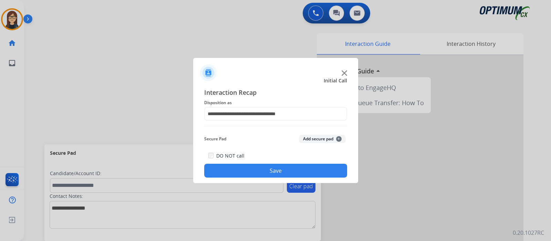
click at [262, 171] on button "Save" at bounding box center [275, 171] width 143 height 14
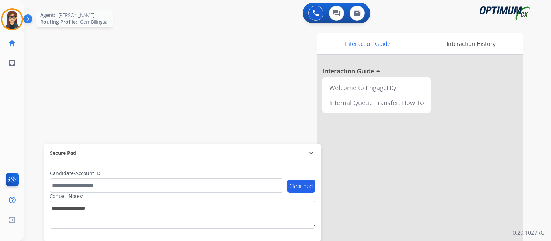
click at [15, 22] on img at bounding box center [11, 19] width 19 height 19
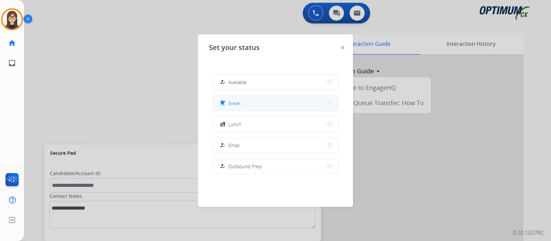
click at [246, 108] on button "free_breakfast Break" at bounding box center [275, 103] width 125 height 15
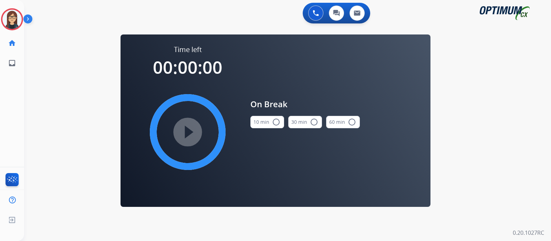
click at [279, 121] on button "10 min radio_button_unchecked" at bounding box center [268, 122] width 34 height 12
click at [186, 128] on mat-icon "play_circle_filled" at bounding box center [188, 132] width 8 height 8
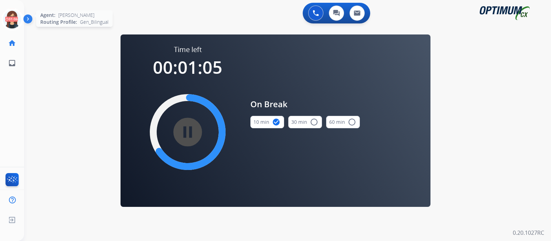
click at [11, 20] on icon at bounding box center [12, 19] width 22 height 22
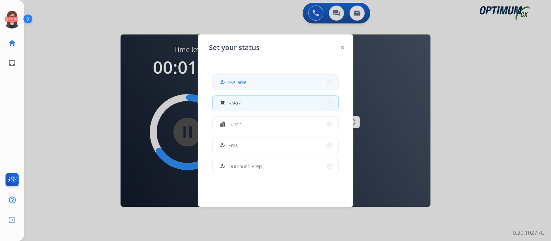
click at [233, 83] on span "Available" at bounding box center [237, 82] width 18 height 7
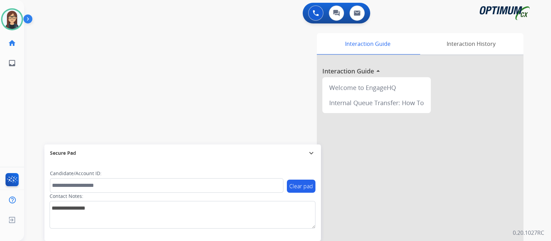
drag, startPoint x: 187, startPoint y: 92, endPoint x: 185, endPoint y: 117, distance: 25.2
click at [187, 92] on div "swap_horiz Break voice bridge close_fullscreen Connect 3-Way Call merge_type Se…" at bounding box center [279, 168] width 511 height 287
click at [141, 44] on div "swap_horiz Break voice bridge close_fullscreen Connect 3-Way Call merge_type Se…" at bounding box center [279, 168] width 511 height 287
click at [143, 61] on div "swap_horiz Break voice bridge close_fullscreen Connect 3-Way Call merge_type Se…" at bounding box center [279, 168] width 511 height 287
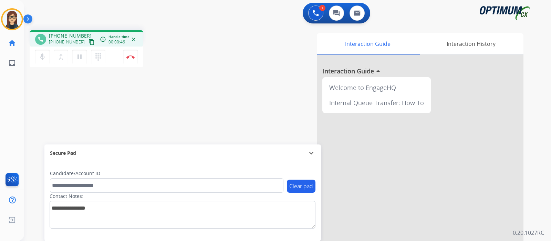
click at [89, 41] on mat-icon "content_copy" at bounding box center [92, 42] width 6 height 6
click at [131, 59] on button "Disconnect" at bounding box center [130, 57] width 14 height 14
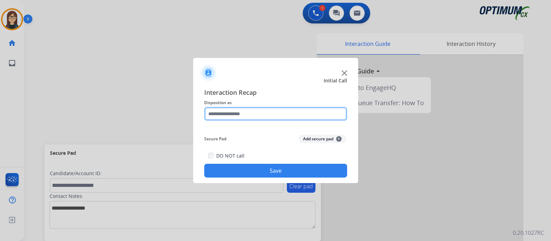
click at [232, 117] on input "text" at bounding box center [275, 114] width 143 height 14
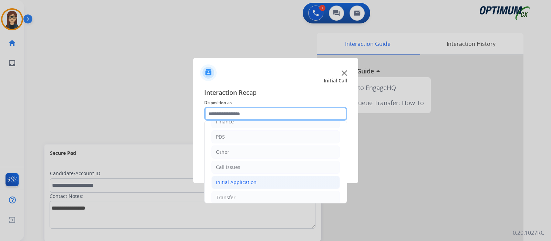
scroll to position [45, 0]
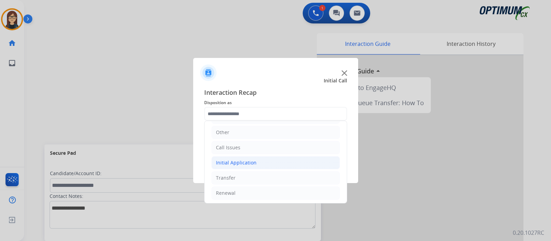
click at [240, 163] on div "Initial Application" at bounding box center [236, 162] width 41 height 7
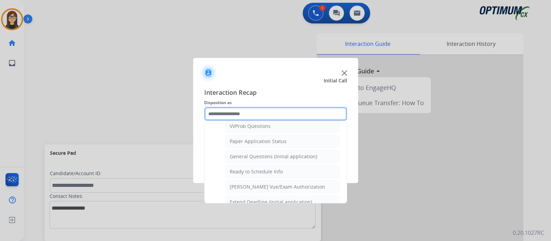
scroll to position [390, 0]
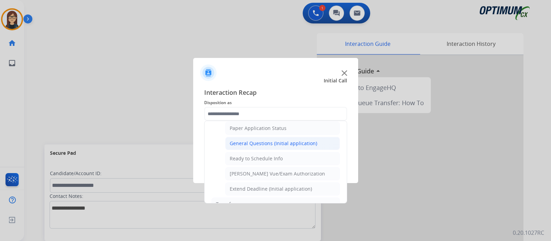
click at [251, 141] on div "General Questions (Initial application)" at bounding box center [274, 143] width 88 height 7
type input "**********"
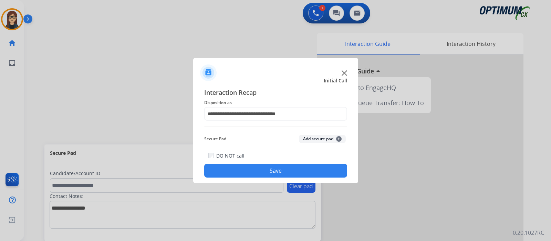
click at [243, 171] on button "Save" at bounding box center [275, 171] width 143 height 14
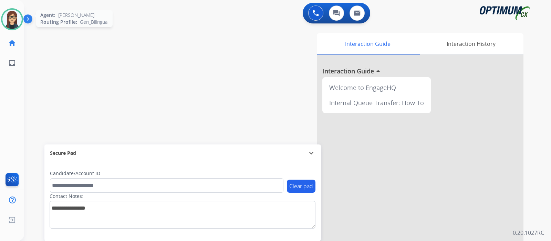
click at [14, 18] on img at bounding box center [11, 19] width 19 height 19
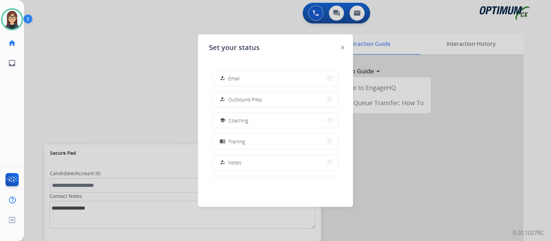
scroll to position [86, 0]
click at [246, 103] on span "Coaching" at bounding box center [238, 101] width 20 height 7
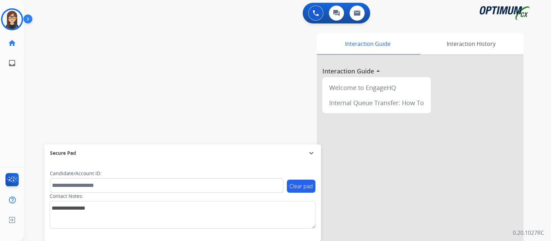
click at [174, 112] on div "swap_horiz Break voice bridge close_fullscreen Connect 3-Way Call merge_type Se…" at bounding box center [279, 168] width 511 height 287
click at [16, 15] on img at bounding box center [11, 19] width 19 height 19
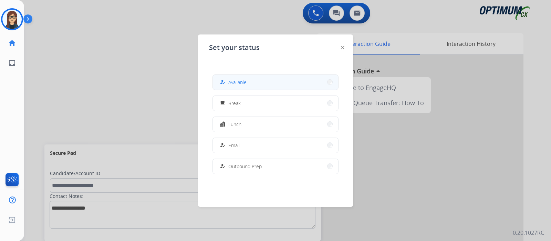
click at [245, 79] on span "Available" at bounding box center [237, 82] width 18 height 7
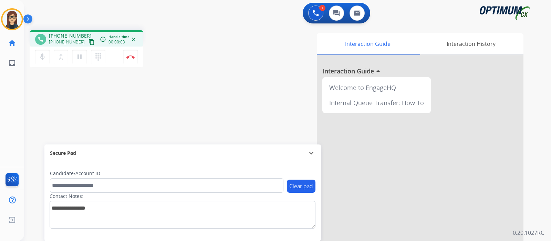
click at [89, 42] on mat-icon "content_copy" at bounding box center [92, 42] width 6 height 6
click at [45, 60] on mat-icon "mic" at bounding box center [42, 57] width 8 height 8
click at [41, 59] on mat-icon "mic_off" at bounding box center [42, 57] width 8 height 8
click at [42, 56] on mat-icon "mic" at bounding box center [42, 57] width 8 height 8
click at [45, 55] on mat-icon "mic_off" at bounding box center [42, 57] width 8 height 8
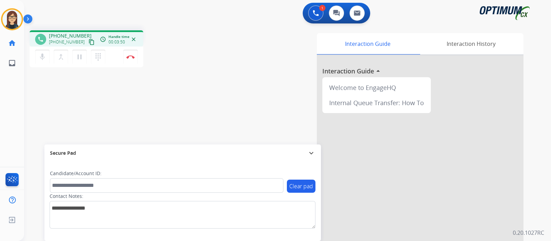
click at [227, 71] on div "Interaction Guide Interaction History Interaction Guide arrow_drop_up Welcome t…" at bounding box center [369, 172] width 309 height 279
click at [193, 99] on div "phone [PHONE_NUMBER] [PHONE_NUMBER] content_copy access_time Call metrics Queue…" at bounding box center [279, 168] width 511 height 287
click at [133, 56] on img at bounding box center [130, 56] width 8 height 3
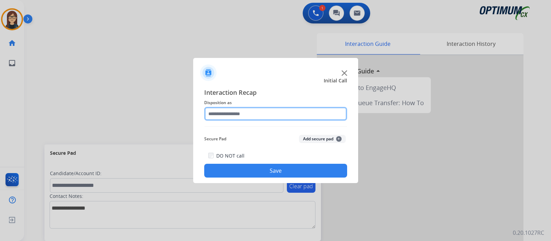
click at [244, 116] on input "text" at bounding box center [275, 114] width 143 height 14
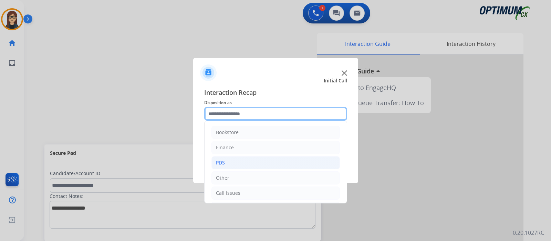
scroll to position [45, 0]
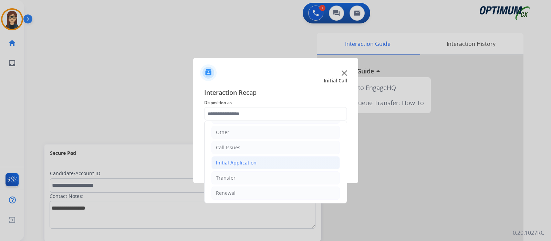
click at [244, 162] on div "Initial Application" at bounding box center [236, 162] width 41 height 7
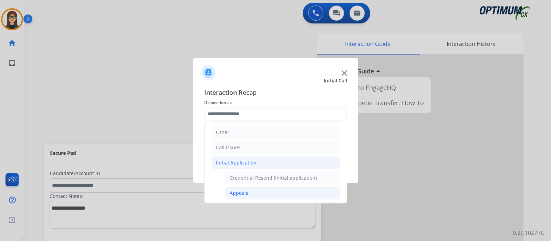
click at [241, 190] on div "Appeals" at bounding box center [239, 193] width 19 height 7
type input "*******"
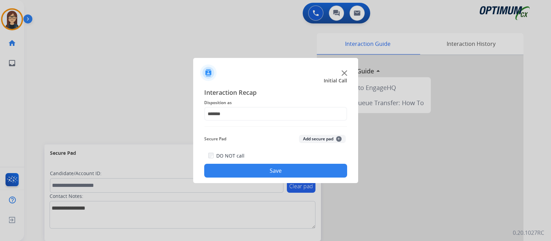
click at [239, 171] on button "Save" at bounding box center [275, 171] width 143 height 14
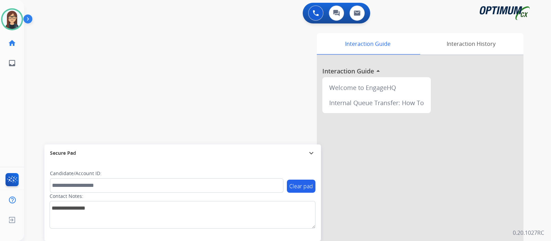
click at [174, 102] on div "swap_horiz Break voice bridge close_fullscreen Connect 3-Way Call merge_type Se…" at bounding box center [279, 168] width 511 height 287
click at [152, 68] on div "swap_horiz Break voice bridge close_fullscreen Connect 3-Way Call merge_type Se…" at bounding box center [279, 168] width 511 height 287
click at [137, 95] on div "swap_horiz Break voice bridge close_fullscreen Connect 3-Way Call merge_type Se…" at bounding box center [279, 168] width 511 height 287
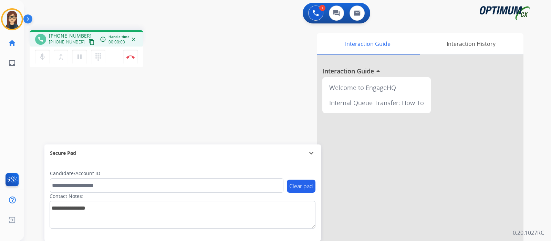
click at [89, 40] on mat-icon "content_copy" at bounding box center [92, 42] width 6 height 6
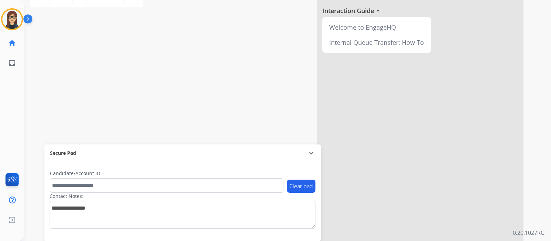
scroll to position [71, 0]
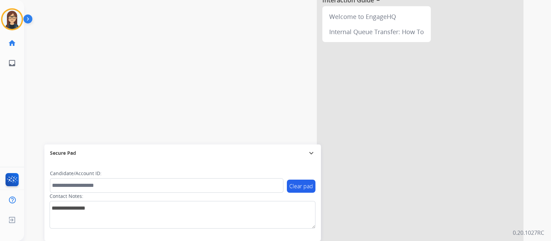
click at [165, 78] on div "phone [PHONE_NUMBER] [PHONE_NUMBER] content_copy access_time Call metrics Queue…" at bounding box center [279, 97] width 511 height 287
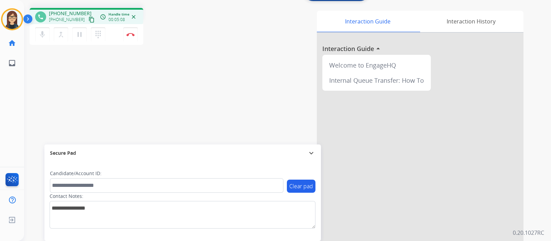
scroll to position [0, 0]
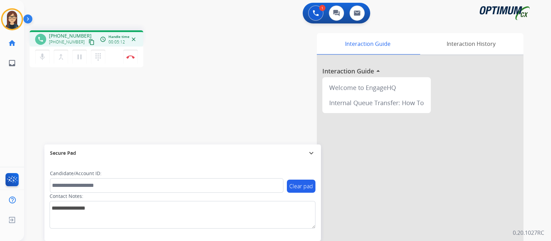
click at [214, 58] on div "phone [PHONE_NUMBER] [PHONE_NUMBER] content_copy access_time Call metrics Queue…" at bounding box center [279, 168] width 511 height 287
click at [180, 80] on div "phone [PHONE_NUMBER] [PHONE_NUMBER] content_copy access_time Call metrics Queue…" at bounding box center [279, 168] width 511 height 287
click at [207, 62] on div "phone [PHONE_NUMBER] [PHONE_NUMBER] content_copy access_time Call metrics Queue…" at bounding box center [121, 49] width 182 height 39
click at [213, 87] on div "phone [PHONE_NUMBER] [PHONE_NUMBER] content_copy access_time Call metrics Queue…" at bounding box center [279, 168] width 511 height 287
click at [128, 57] on img at bounding box center [130, 56] width 8 height 3
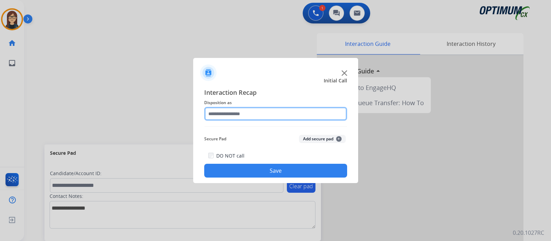
click at [215, 112] on input "text" at bounding box center [275, 114] width 143 height 14
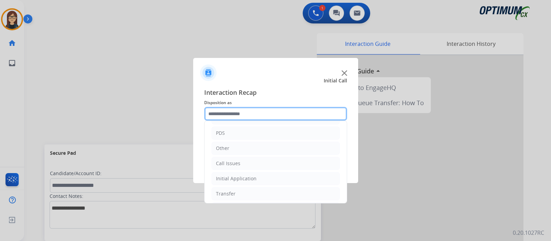
scroll to position [45, 0]
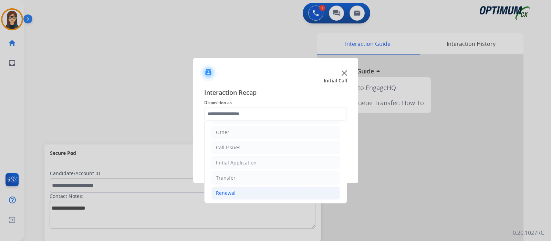
click at [234, 191] on div "Renewal" at bounding box center [226, 193] width 20 height 7
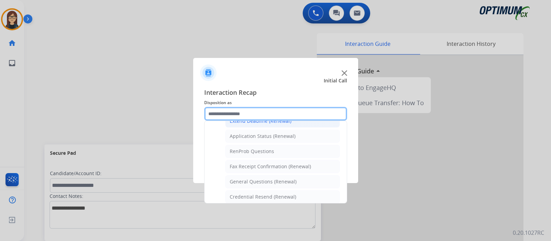
scroll to position [175, 0]
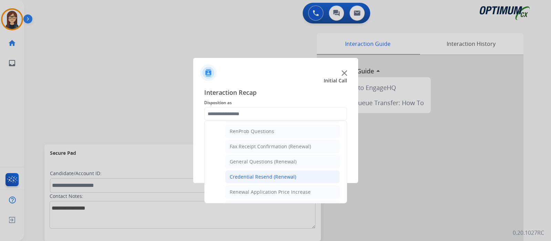
click at [283, 173] on div "Credential Resend (Renewal)" at bounding box center [263, 176] width 67 height 7
type input "**********"
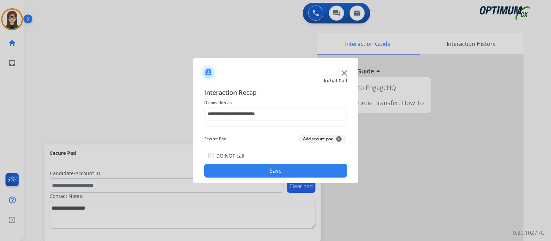
click at [277, 173] on button "Save" at bounding box center [275, 171] width 143 height 14
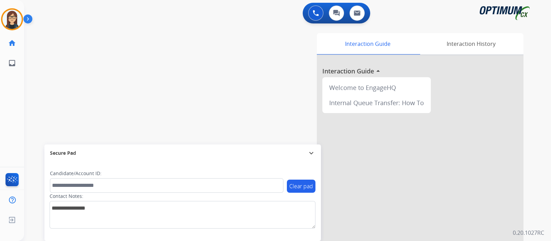
click at [179, 81] on div "swap_horiz Break voice bridge close_fullscreen Connect 3-Way Call merge_type Se…" at bounding box center [279, 168] width 511 height 287
click at [138, 91] on div "swap_horiz Break voice bridge close_fullscreen Connect 3-Way Call merge_type Se…" at bounding box center [279, 168] width 511 height 287
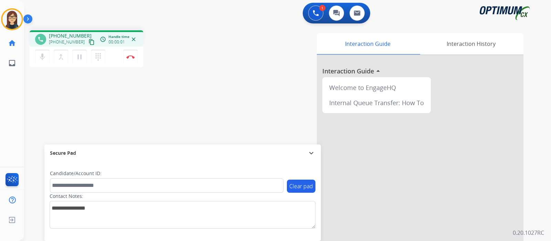
click at [89, 43] on mat-icon "content_copy" at bounding box center [92, 42] width 6 height 6
click at [133, 53] on button "Disconnect" at bounding box center [130, 57] width 14 height 14
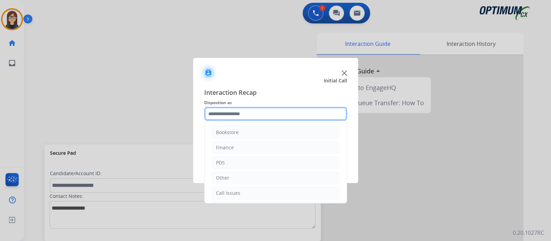
click at [259, 113] on input "text" at bounding box center [275, 114] width 143 height 14
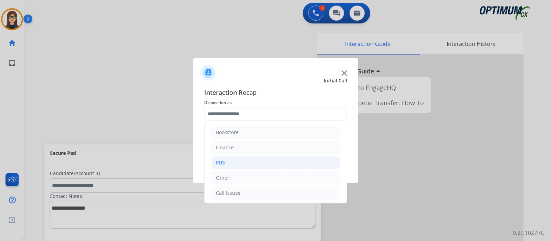
click at [245, 161] on li "PDS" at bounding box center [276, 162] width 129 height 13
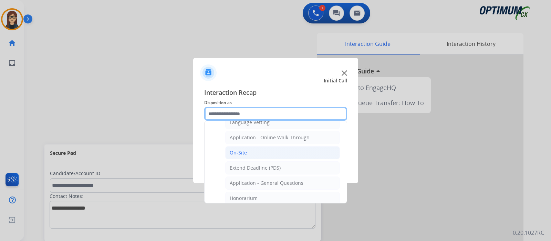
scroll to position [172, 0]
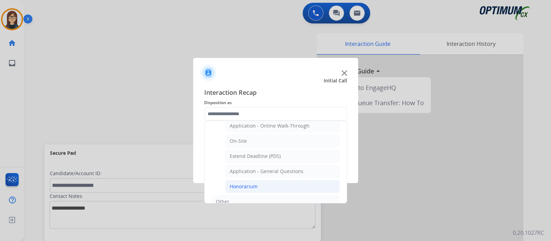
click at [248, 183] on div "Honorarium" at bounding box center [244, 186] width 28 height 7
type input "**********"
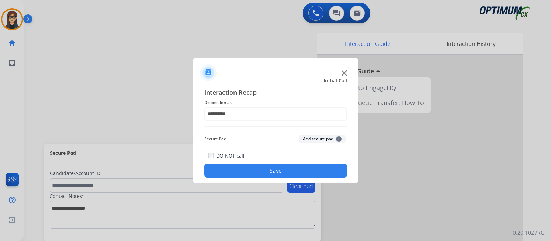
click at [238, 165] on button "Save" at bounding box center [275, 171] width 143 height 14
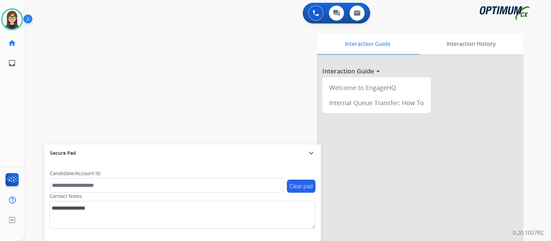
click at [144, 63] on div "swap_horiz Break voice bridge close_fullscreen Connect 3-Way Call merge_type Se…" at bounding box center [279, 168] width 511 height 287
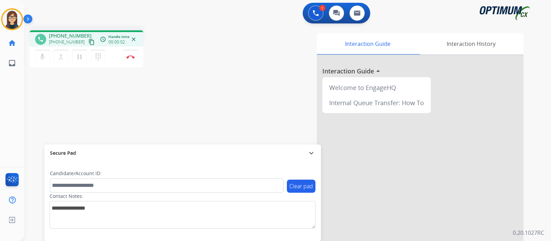
click at [89, 42] on mat-icon "content_copy" at bounding box center [92, 42] width 6 height 6
click at [182, 53] on div "phone [PHONE_NUMBER] [PHONE_NUMBER] content_copy access_time Call metrics Queue…" at bounding box center [121, 49] width 182 height 39
click at [130, 57] on img at bounding box center [130, 56] width 8 height 3
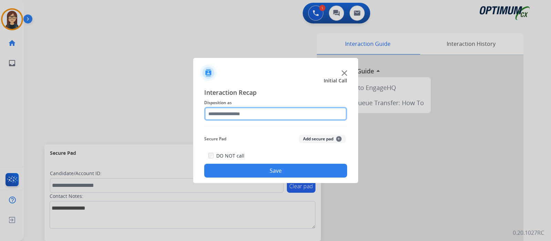
click at [258, 109] on input "text" at bounding box center [275, 114] width 143 height 14
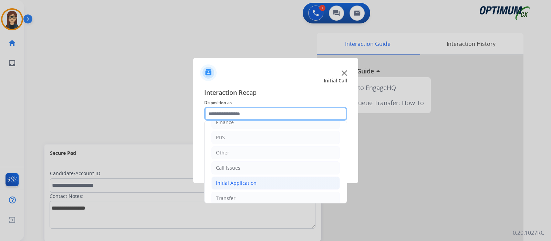
scroll to position [45, 0]
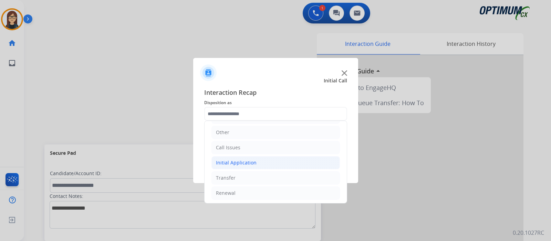
click at [239, 163] on div "Initial Application" at bounding box center [236, 162] width 41 height 7
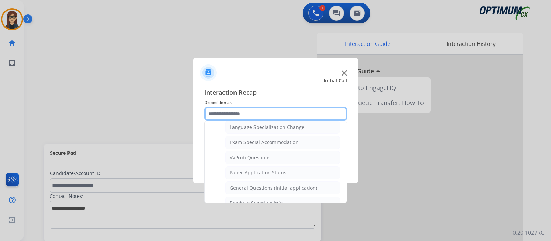
scroll to position [347, 0]
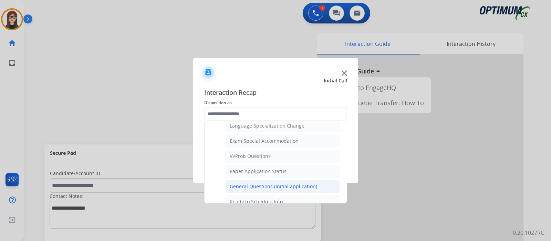
click at [255, 183] on div "General Questions (Initial application)" at bounding box center [274, 186] width 88 height 7
type input "**********"
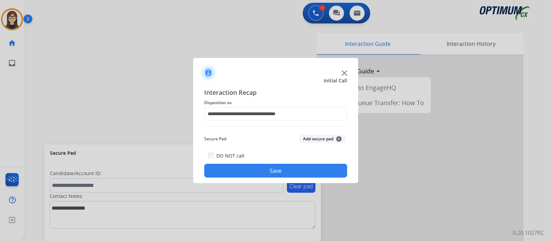
click at [243, 168] on button "Save" at bounding box center [275, 171] width 143 height 14
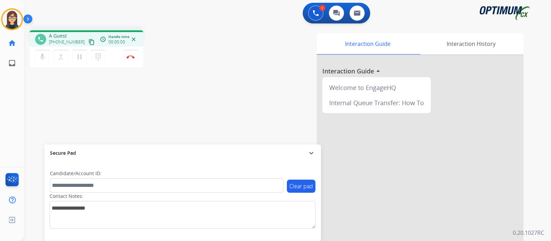
click at [89, 41] on mat-icon "content_copy" at bounding box center [92, 42] width 6 height 6
click at [45, 59] on mat-icon "mic" at bounding box center [42, 57] width 8 height 8
click at [43, 55] on mat-icon "mic_off" at bounding box center [42, 57] width 8 height 8
click at [39, 53] on mat-icon "mic" at bounding box center [42, 57] width 8 height 8
click at [41, 59] on mat-icon "mic_off" at bounding box center [42, 57] width 8 height 8
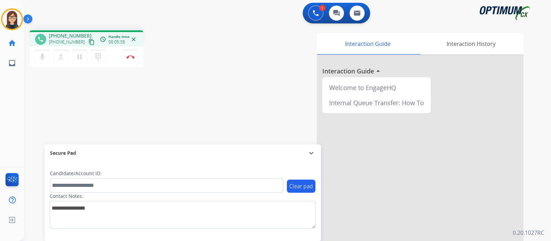
click at [233, 64] on div "Interaction Guide Interaction History Interaction Guide arrow_drop_up Welcome t…" at bounding box center [369, 172] width 309 height 279
click at [131, 56] on img at bounding box center [130, 56] width 8 height 3
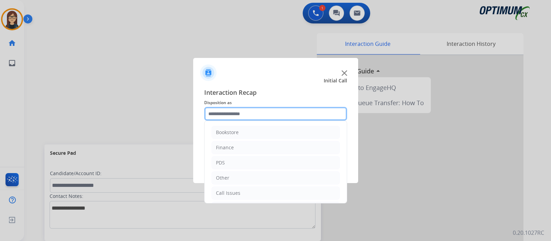
click at [232, 108] on input "text" at bounding box center [275, 114] width 143 height 14
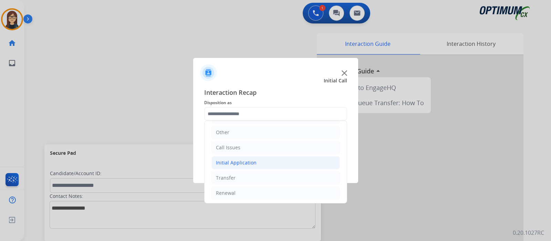
click at [234, 159] on div "Initial Application" at bounding box center [236, 162] width 41 height 7
click at [245, 192] on div "Appeals" at bounding box center [239, 193] width 19 height 7
type input "*******"
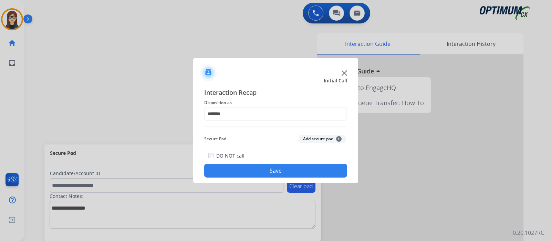
click at [242, 173] on button "Save" at bounding box center [275, 171] width 143 height 14
click at [226, 88] on span "Interaction Recap" at bounding box center [275, 93] width 143 height 11
click at [314, 175] on button "Save" at bounding box center [275, 171] width 143 height 14
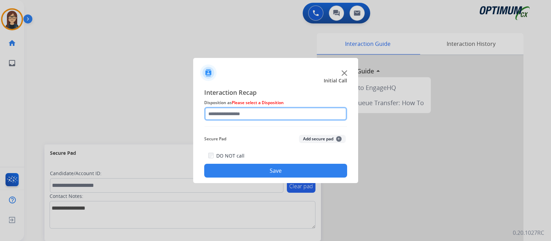
click at [263, 115] on input "text" at bounding box center [275, 114] width 143 height 14
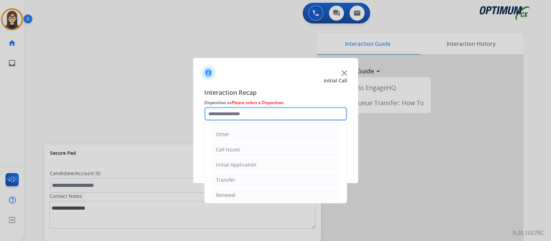
scroll to position [43, 0]
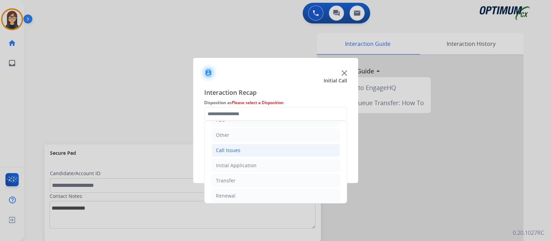
click at [255, 149] on li "Call Issues" at bounding box center [276, 150] width 129 height 13
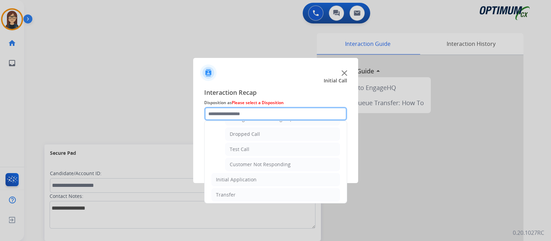
scroll to position [108, 0]
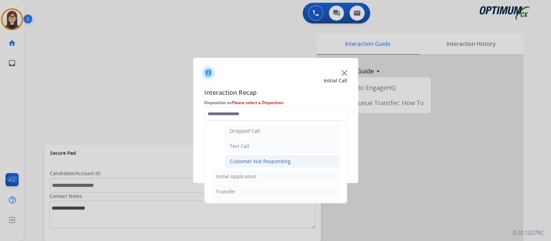
click at [273, 160] on div "Customer Not Responding" at bounding box center [260, 161] width 61 height 7
type input "**********"
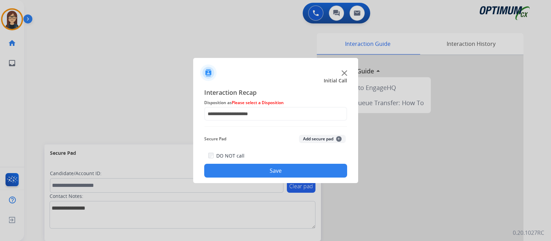
click at [287, 172] on button "Save" at bounding box center [275, 171] width 143 height 14
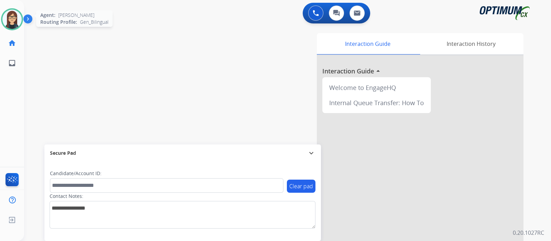
click at [13, 18] on img at bounding box center [11, 19] width 19 height 19
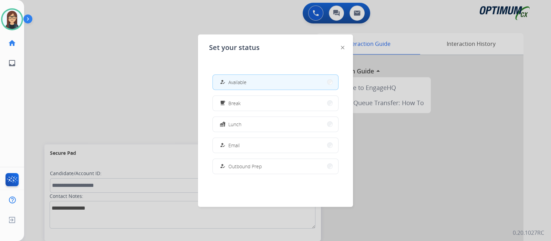
scroll to position [172, 0]
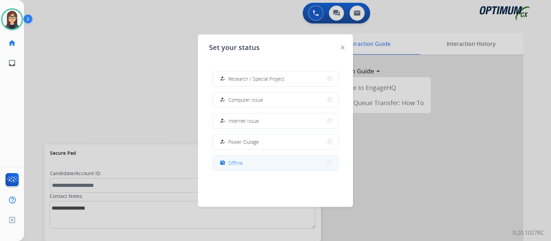
click at [246, 162] on button "work_off Offline" at bounding box center [275, 162] width 125 height 15
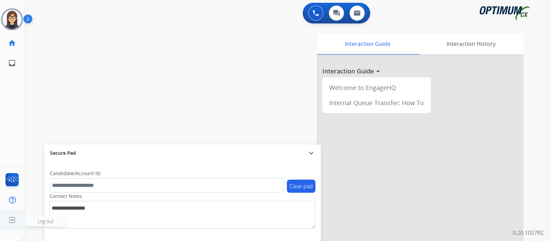
click at [32, 221] on span "Log out" at bounding box center [45, 221] width 41 height 10
click at [47, 219] on span "Log out" at bounding box center [46, 221] width 16 height 7
